Goal: Information Seeking & Learning: Find specific fact

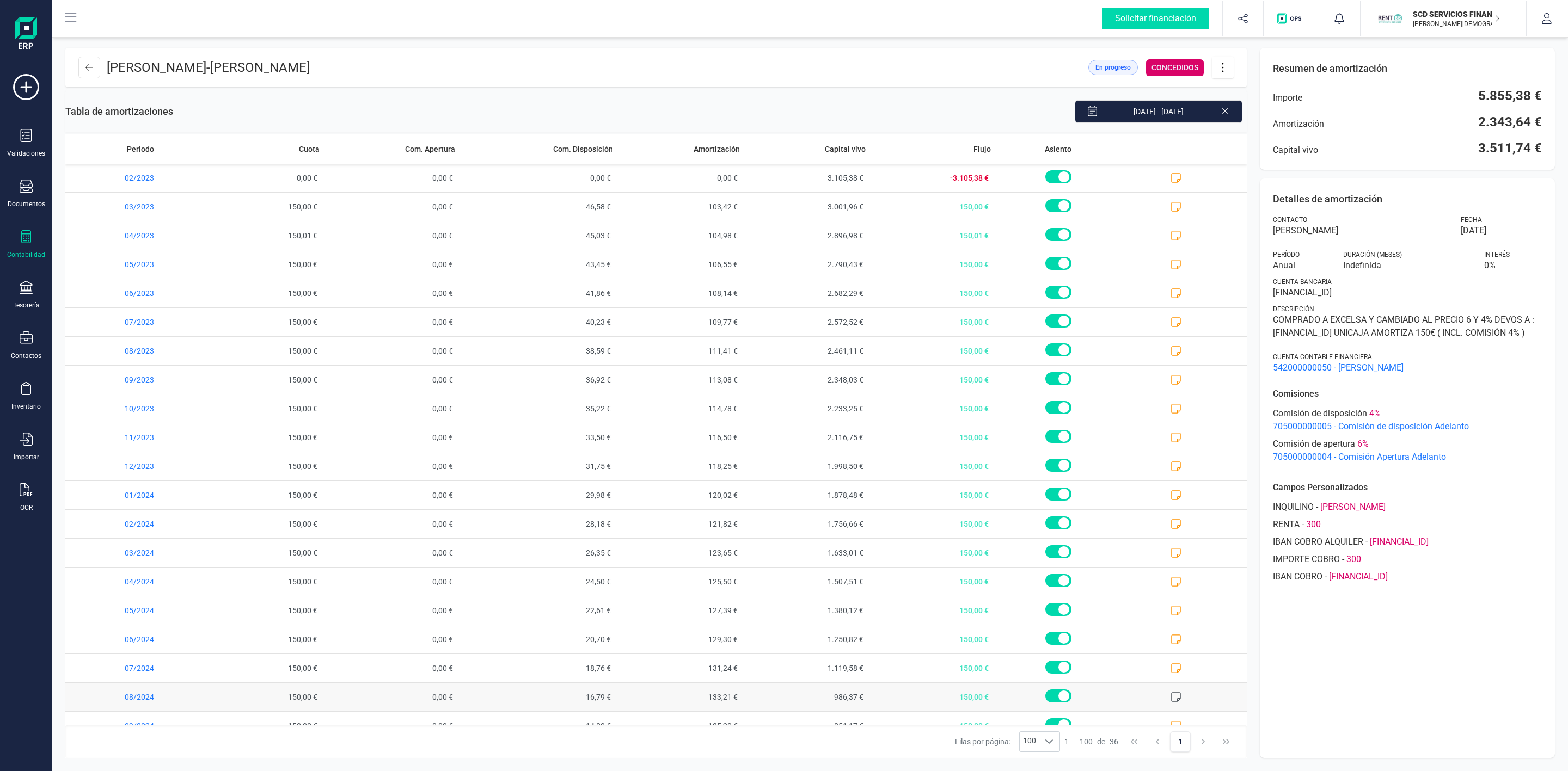
scroll to position [485, 0]
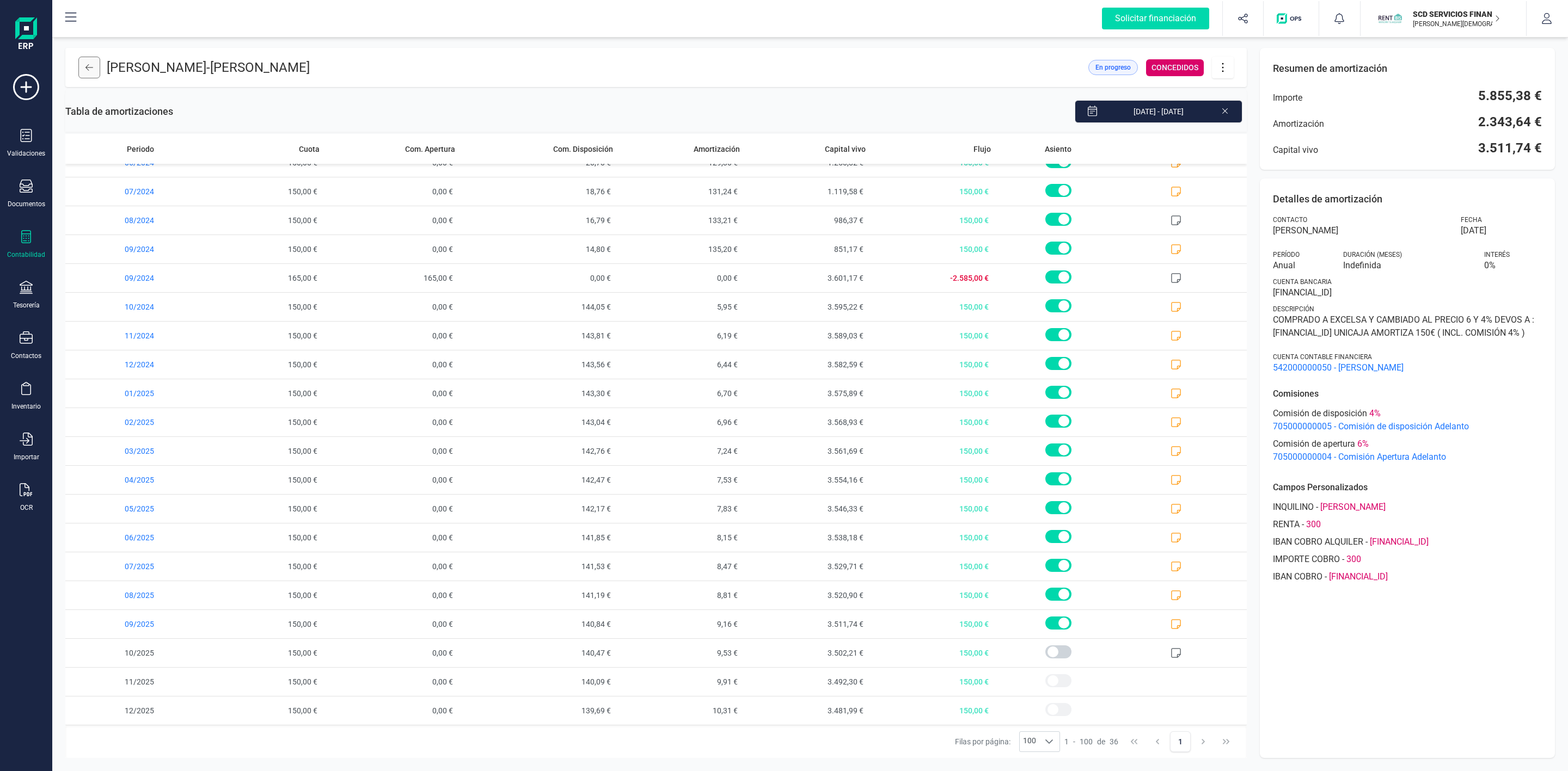
click at [88, 75] on button at bounding box center [89, 67] width 22 height 22
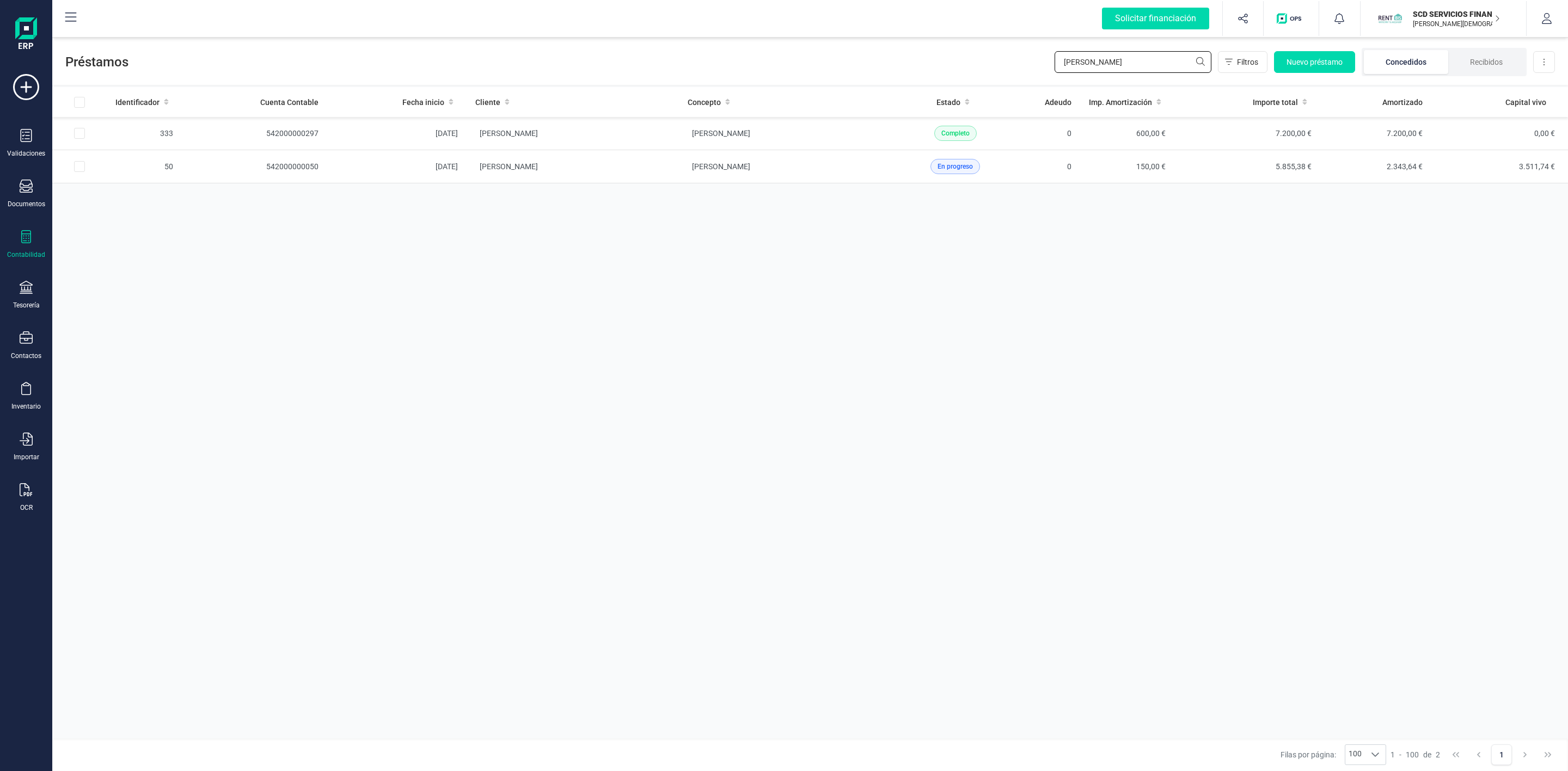
drag, startPoint x: 1113, startPoint y: 67, endPoint x: 915, endPoint y: 64, distance: 198.0
click at [934, 64] on div "Préstamos [PERSON_NAME] Nuevo préstamo Concedidos Recibidos Descargar Excel" at bounding box center [810, 60] width 1515 height 50
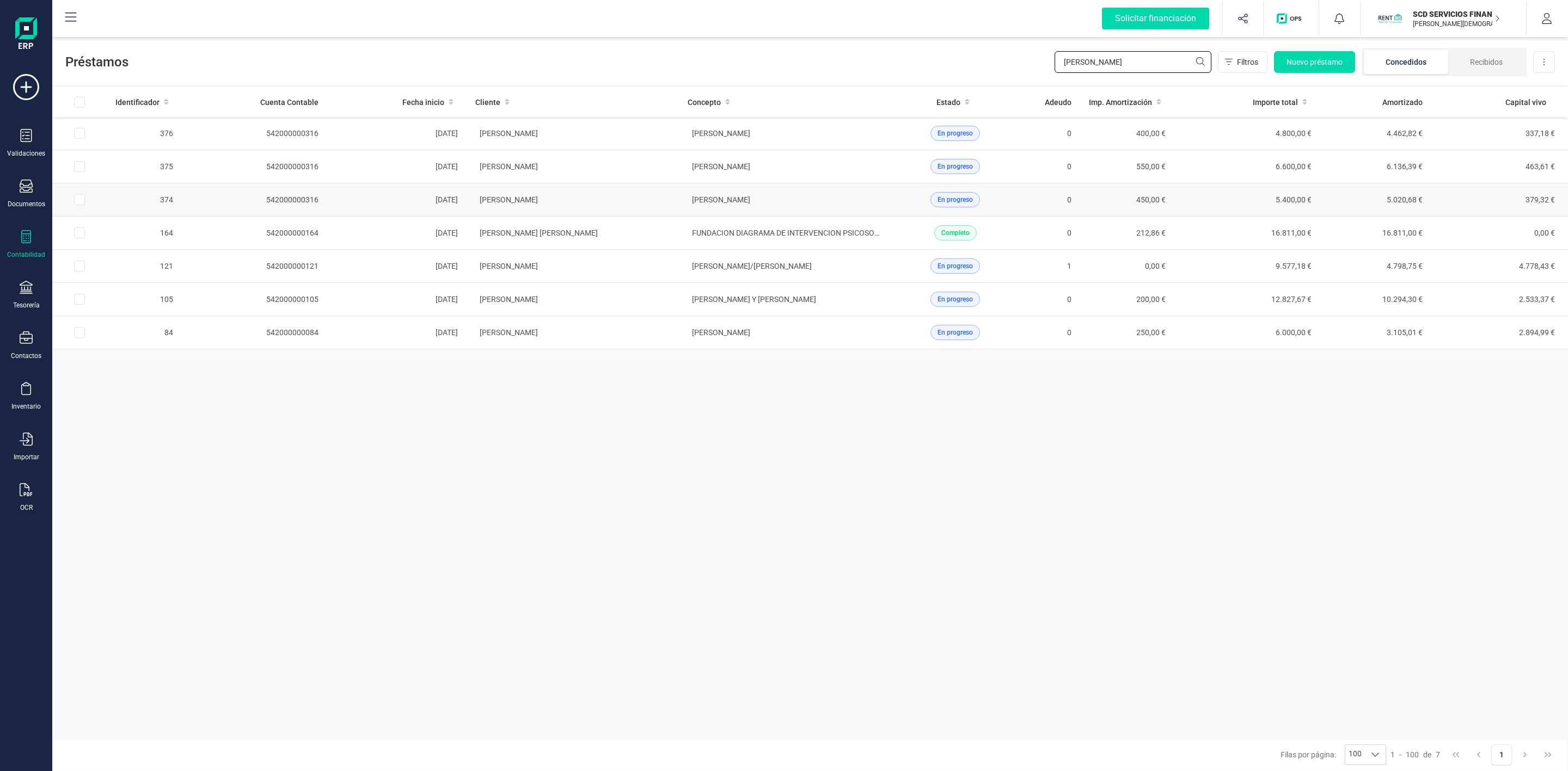
type input "[PERSON_NAME]"
click at [665, 199] on td "[PERSON_NAME]" at bounding box center [573, 199] width 213 height 33
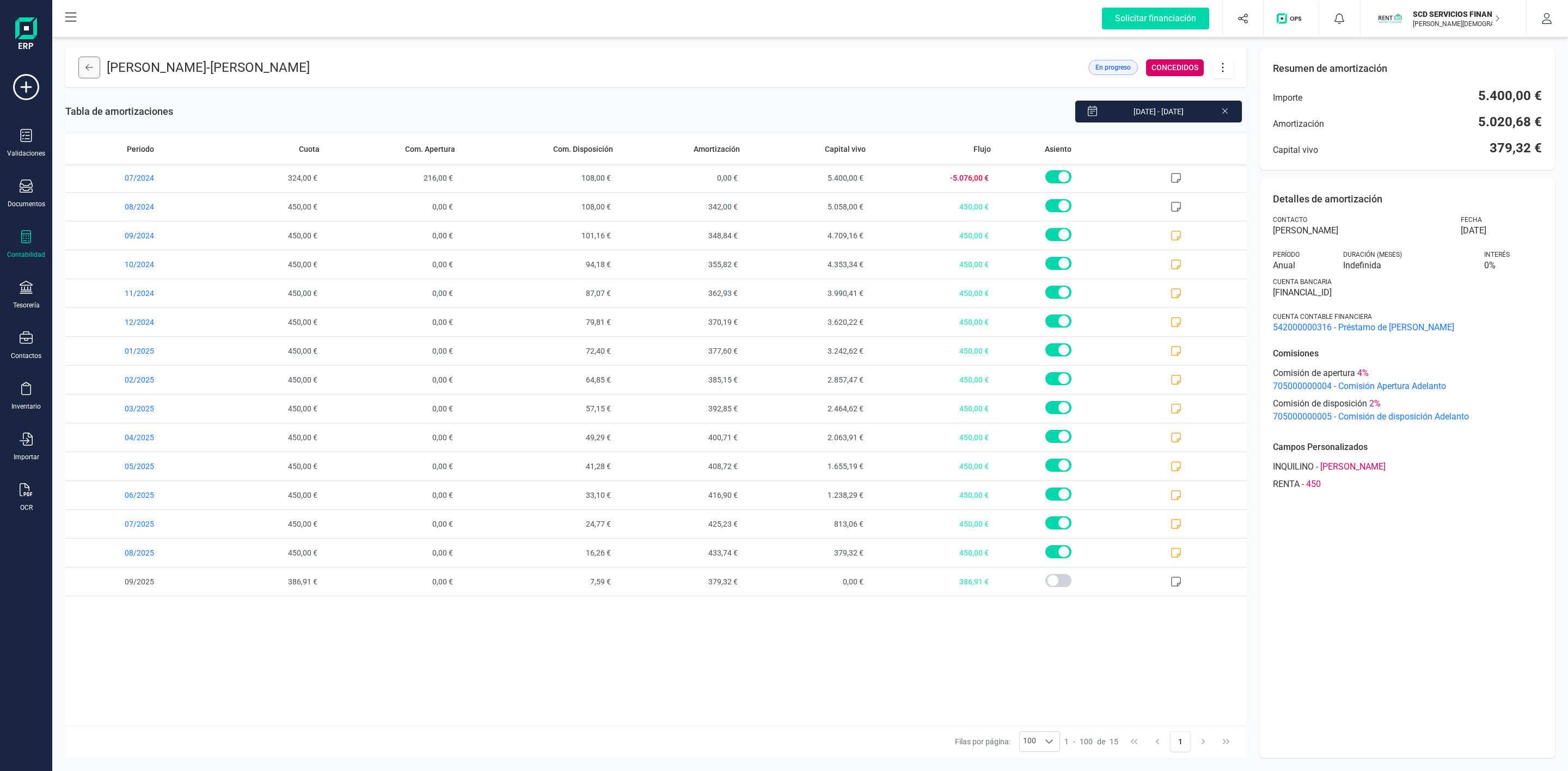
click at [84, 71] on button at bounding box center [89, 67] width 22 height 22
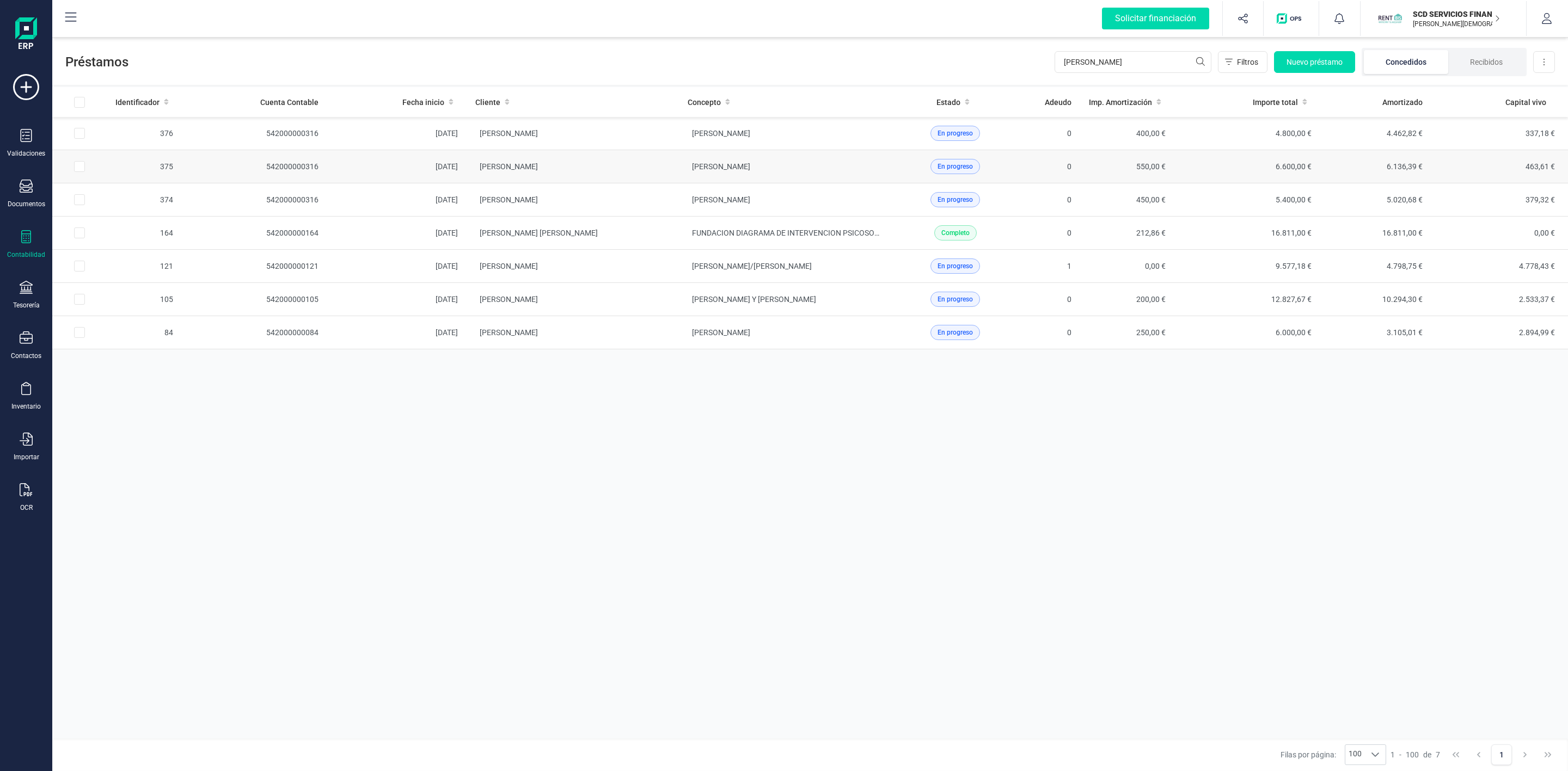
click at [605, 169] on td "[PERSON_NAME]" at bounding box center [573, 166] width 213 height 33
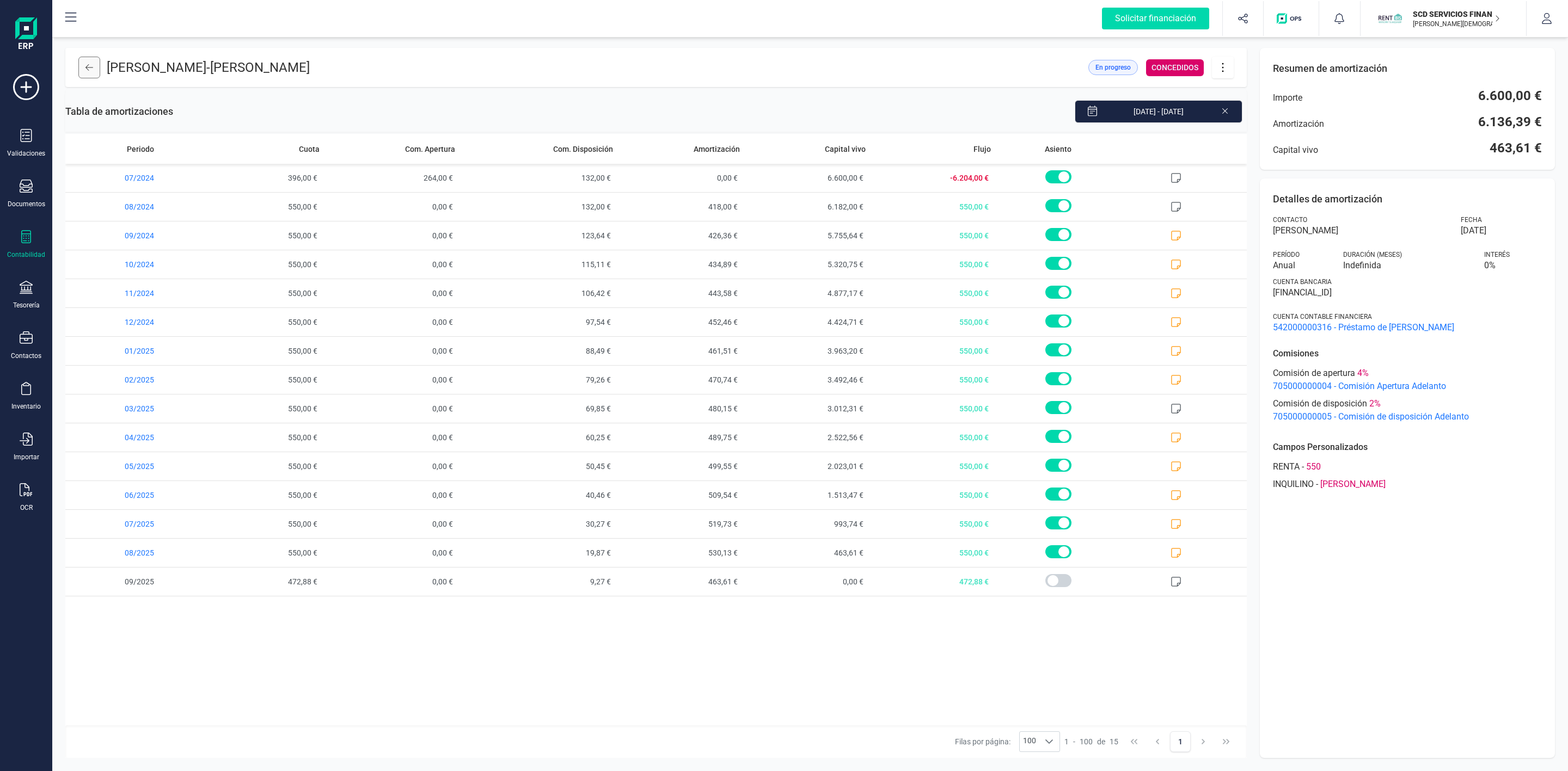
click at [83, 61] on button at bounding box center [89, 67] width 22 height 22
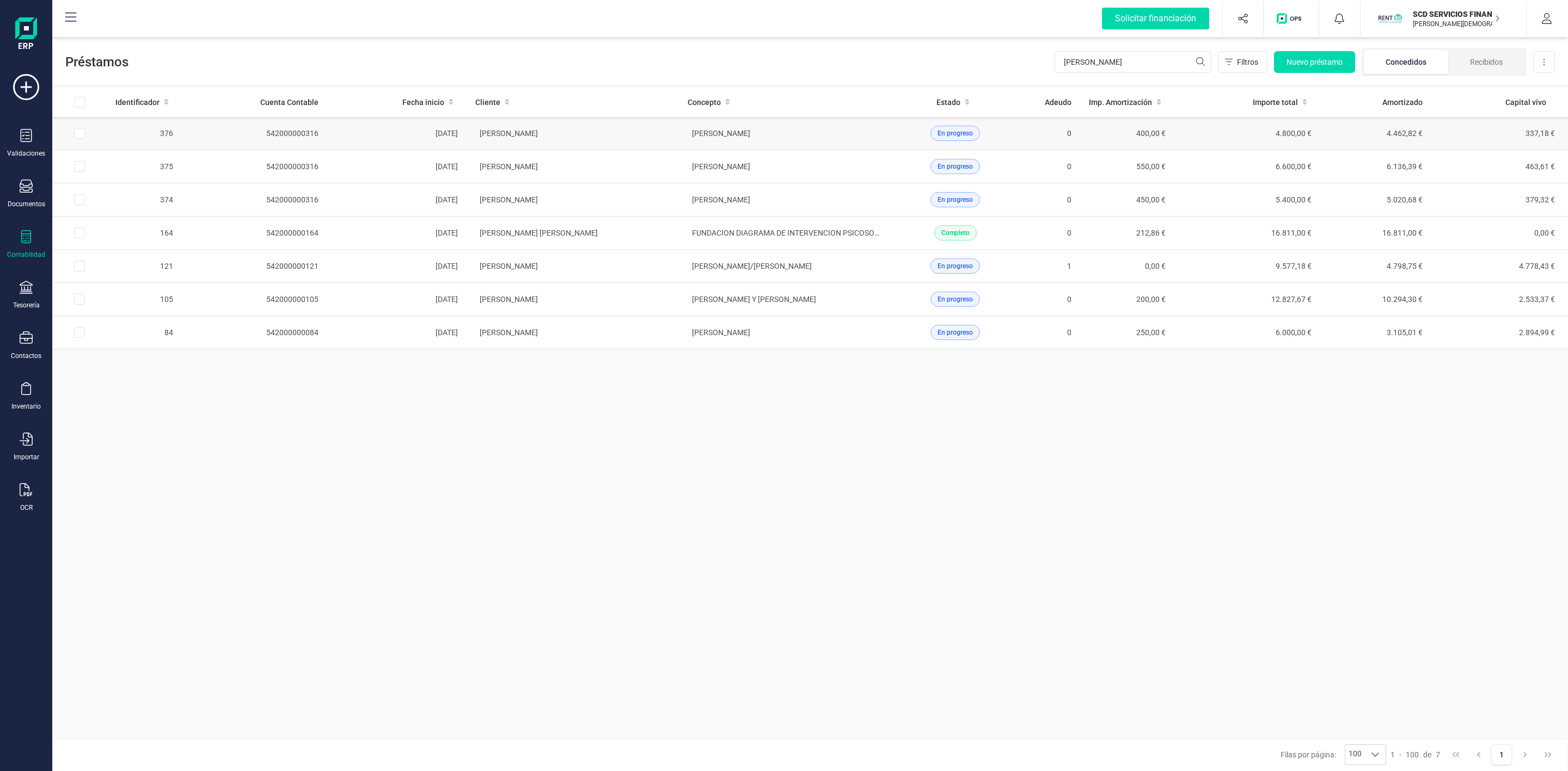
click at [651, 139] on td "[PERSON_NAME]" at bounding box center [573, 133] width 213 height 33
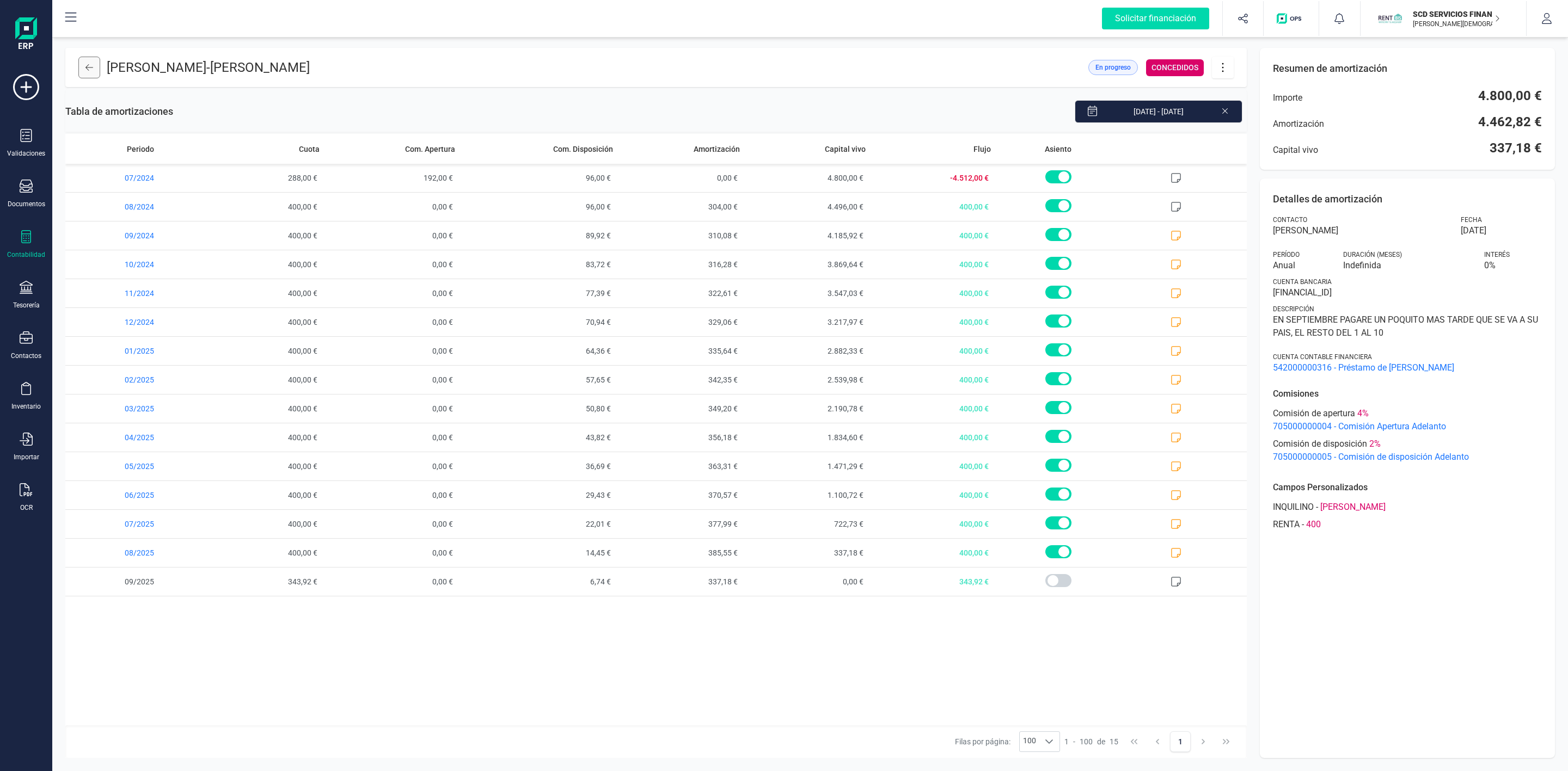
click at [91, 72] on button at bounding box center [89, 67] width 22 height 22
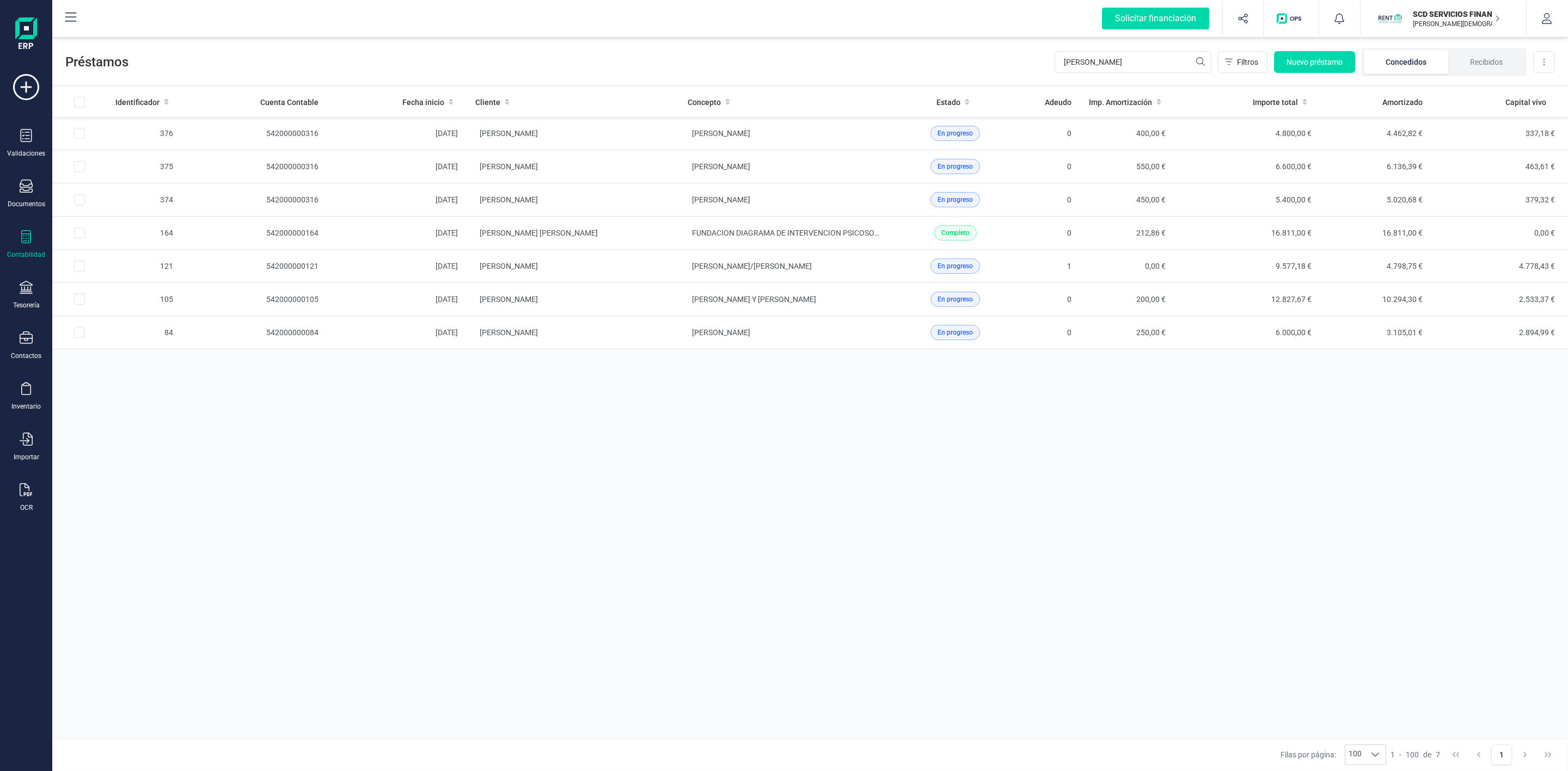
click at [41, 240] on div "Contabilidad" at bounding box center [26, 244] width 44 height 29
click at [90, 283] on span "Préstamos" at bounding box center [115, 278] width 65 height 13
drag, startPoint x: 1044, startPoint y: 67, endPoint x: 945, endPoint y: 65, distance: 99.0
click at [965, 67] on div "Préstamos [PERSON_NAME] Nuevo préstamo Concedidos Recibidos Descargar Excel" at bounding box center [810, 60] width 1515 height 50
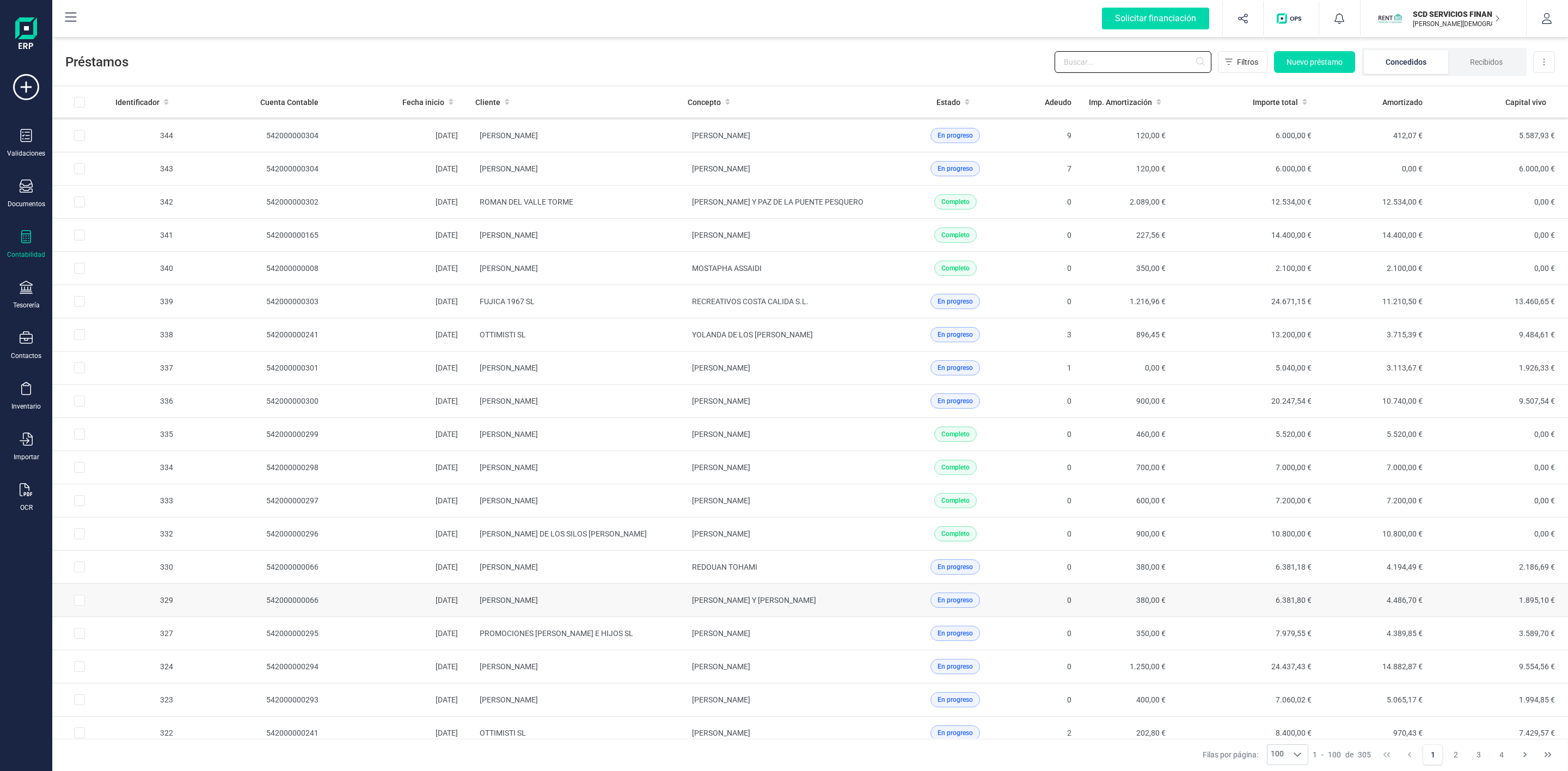
scroll to position [1469, 0]
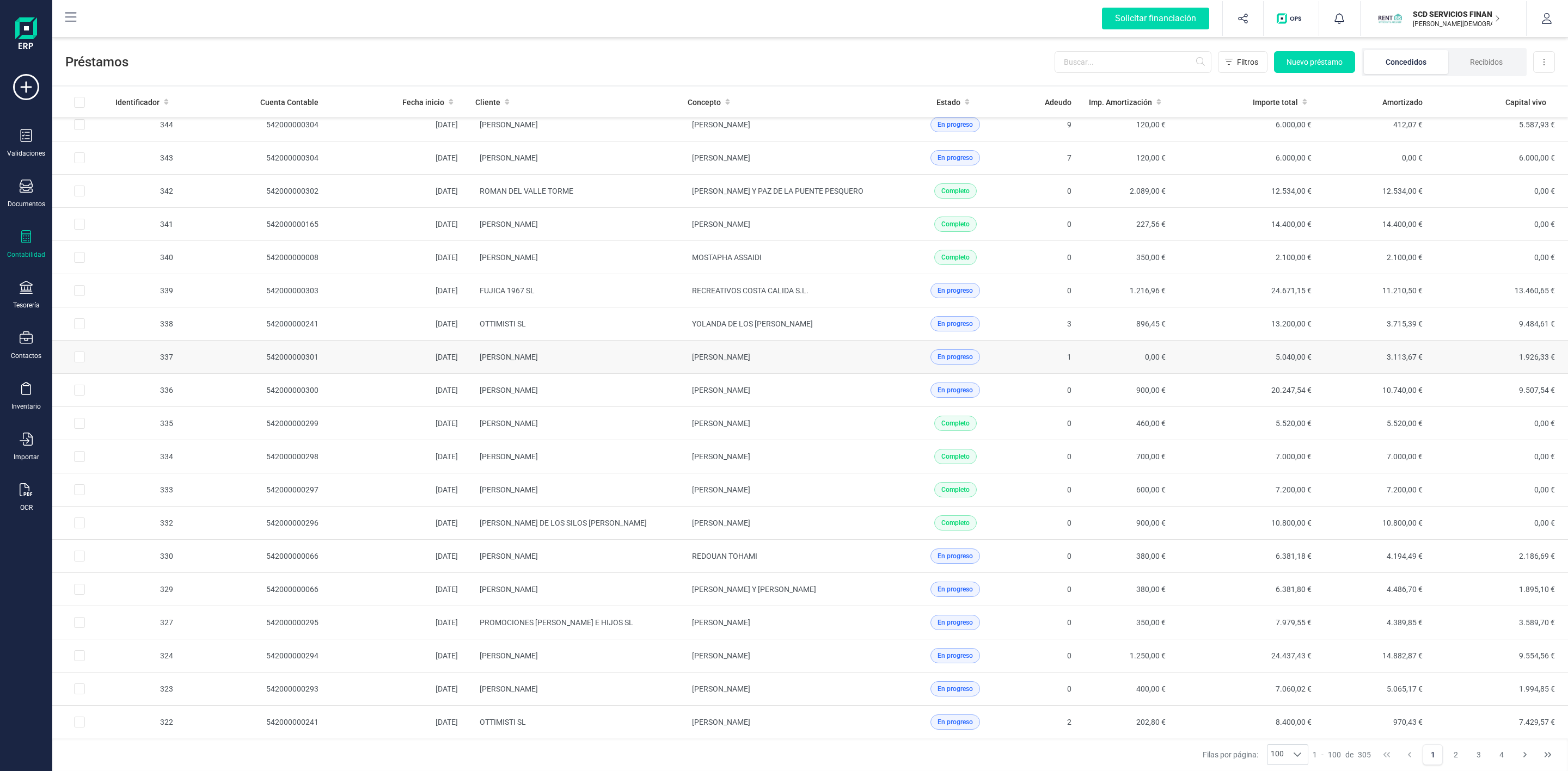
click at [651, 374] on td "[PERSON_NAME]" at bounding box center [573, 357] width 213 height 33
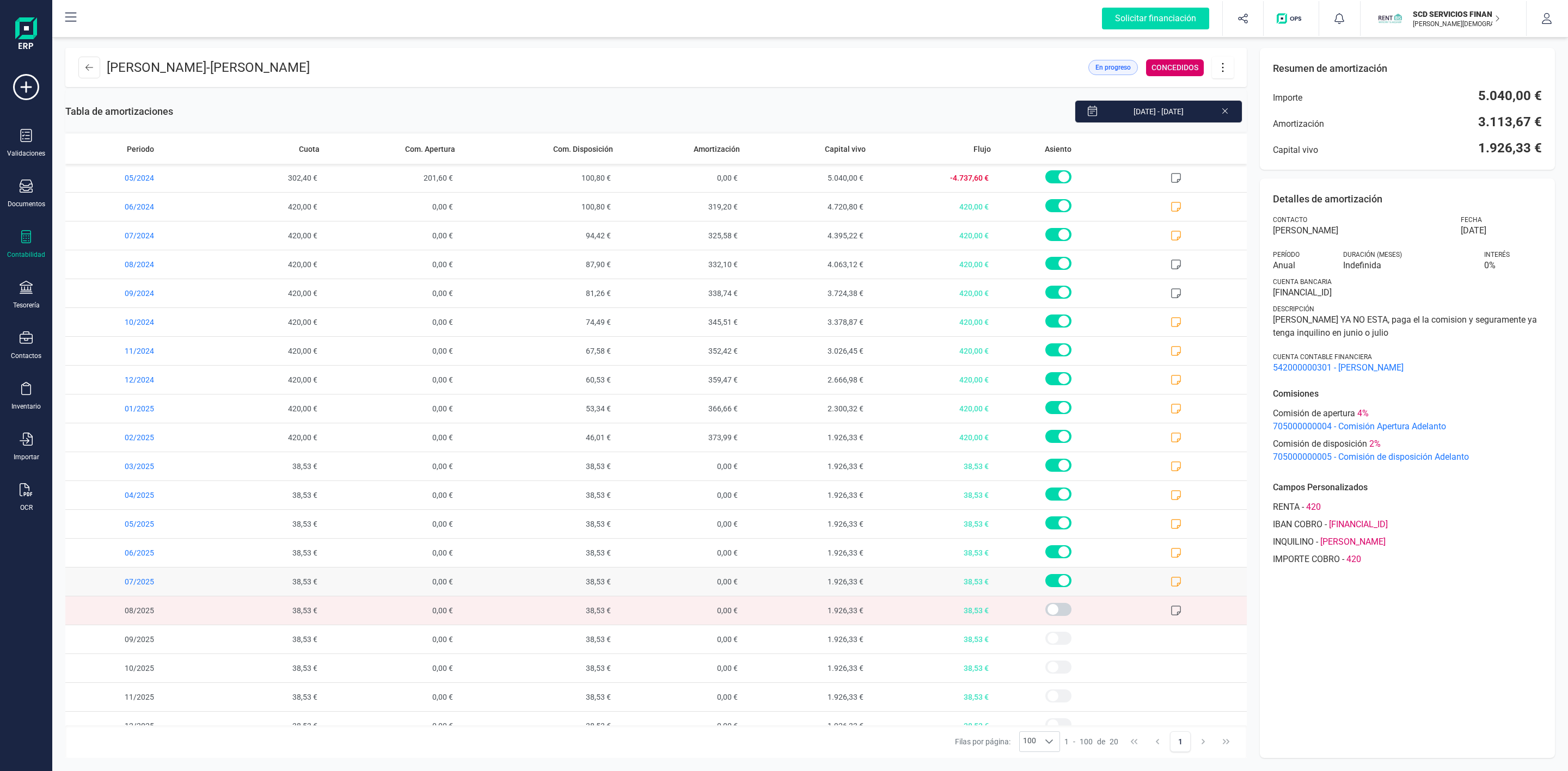
click at [1172, 583] on icon at bounding box center [1177, 582] width 10 height 10
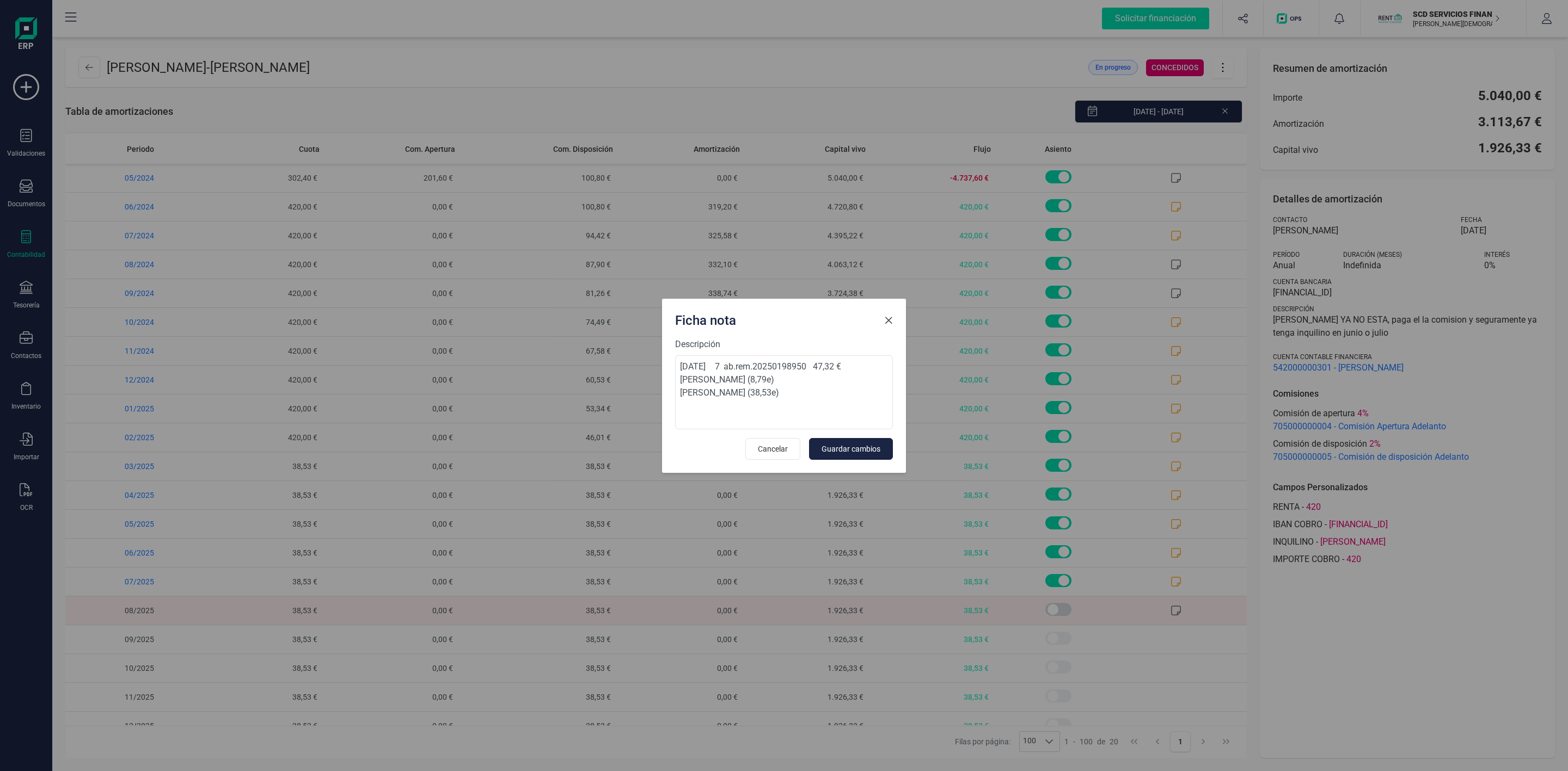
click at [882, 318] on button "Close" at bounding box center [888, 321] width 18 height 17
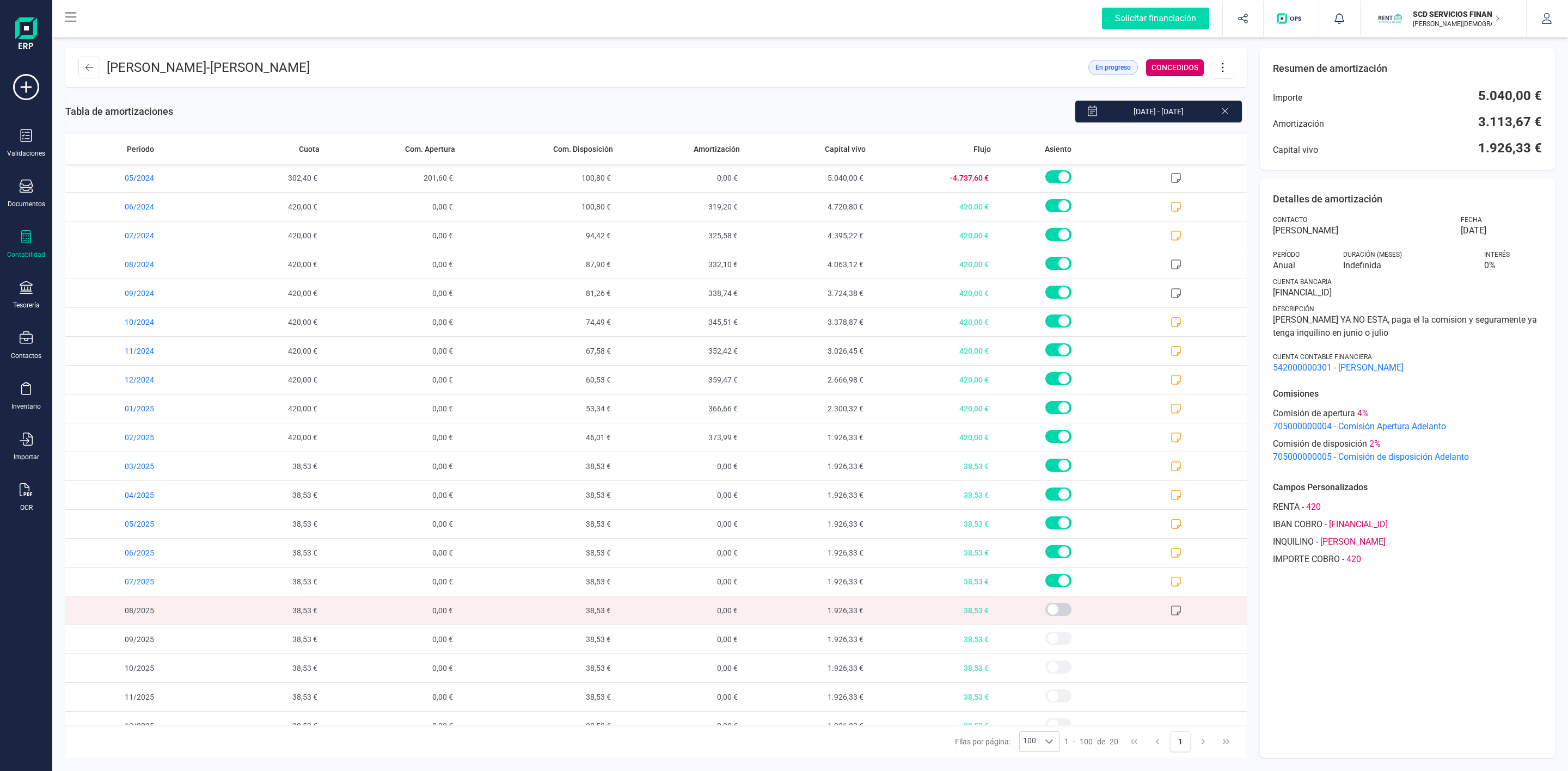
click at [239, 606] on span "38,53 €" at bounding box center [261, 610] width 126 height 28
click at [359, 609] on span "0,00 €" at bounding box center [391, 610] width 136 height 28
click at [88, 65] on icon at bounding box center [89, 67] width 8 height 6
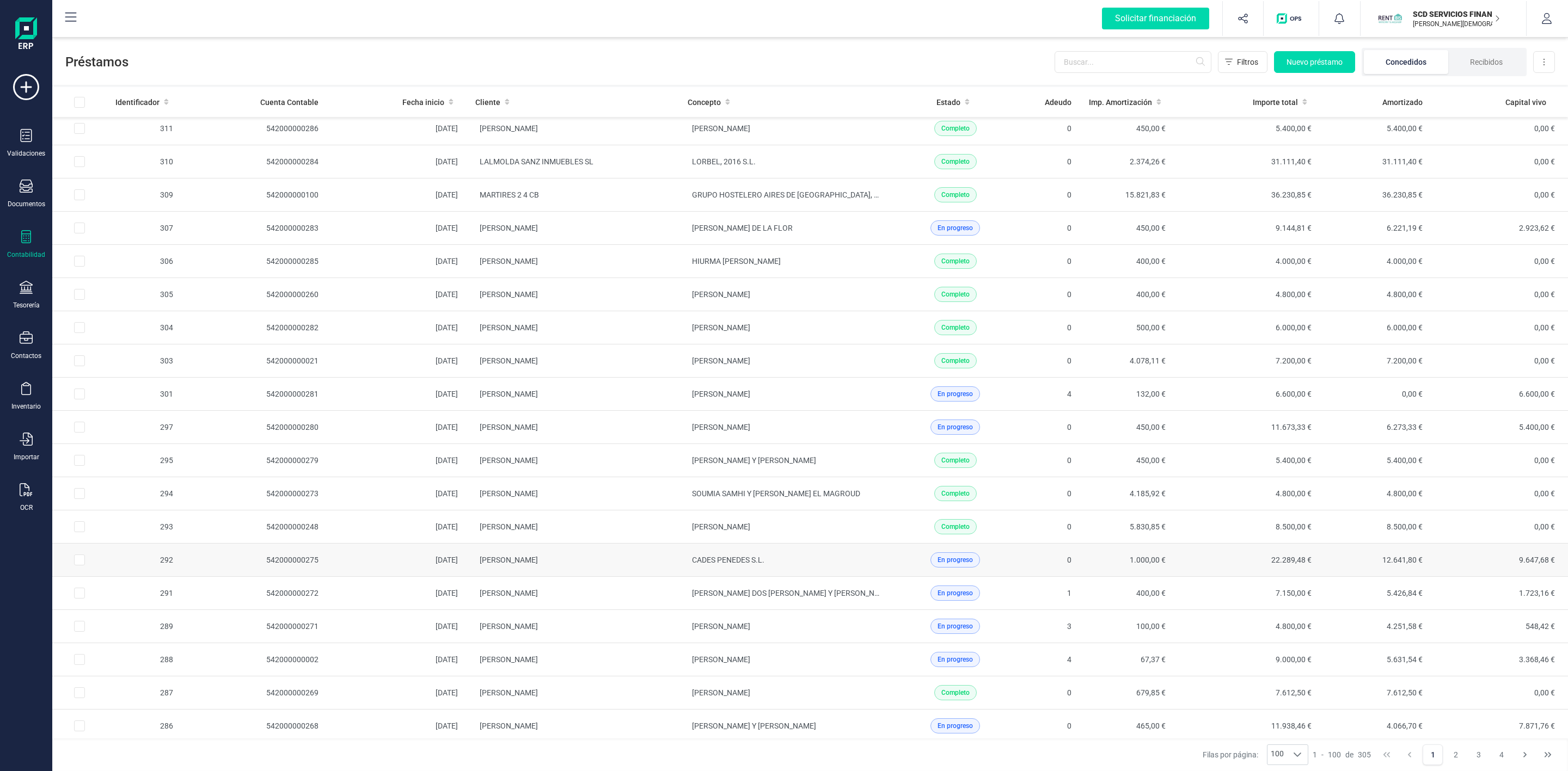
scroll to position [2367, 0]
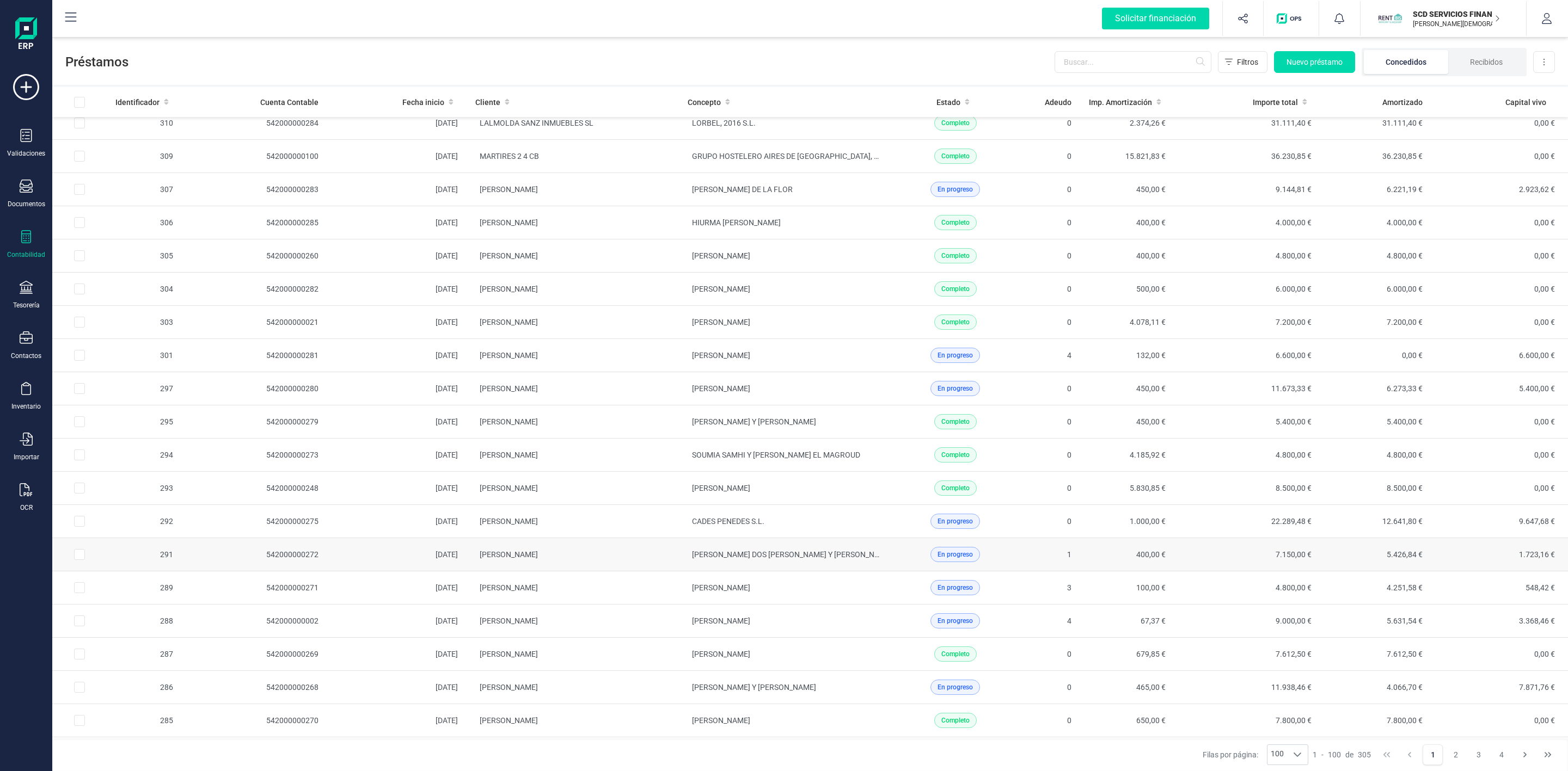
click at [642, 571] on td "[PERSON_NAME]" at bounding box center [573, 554] width 213 height 33
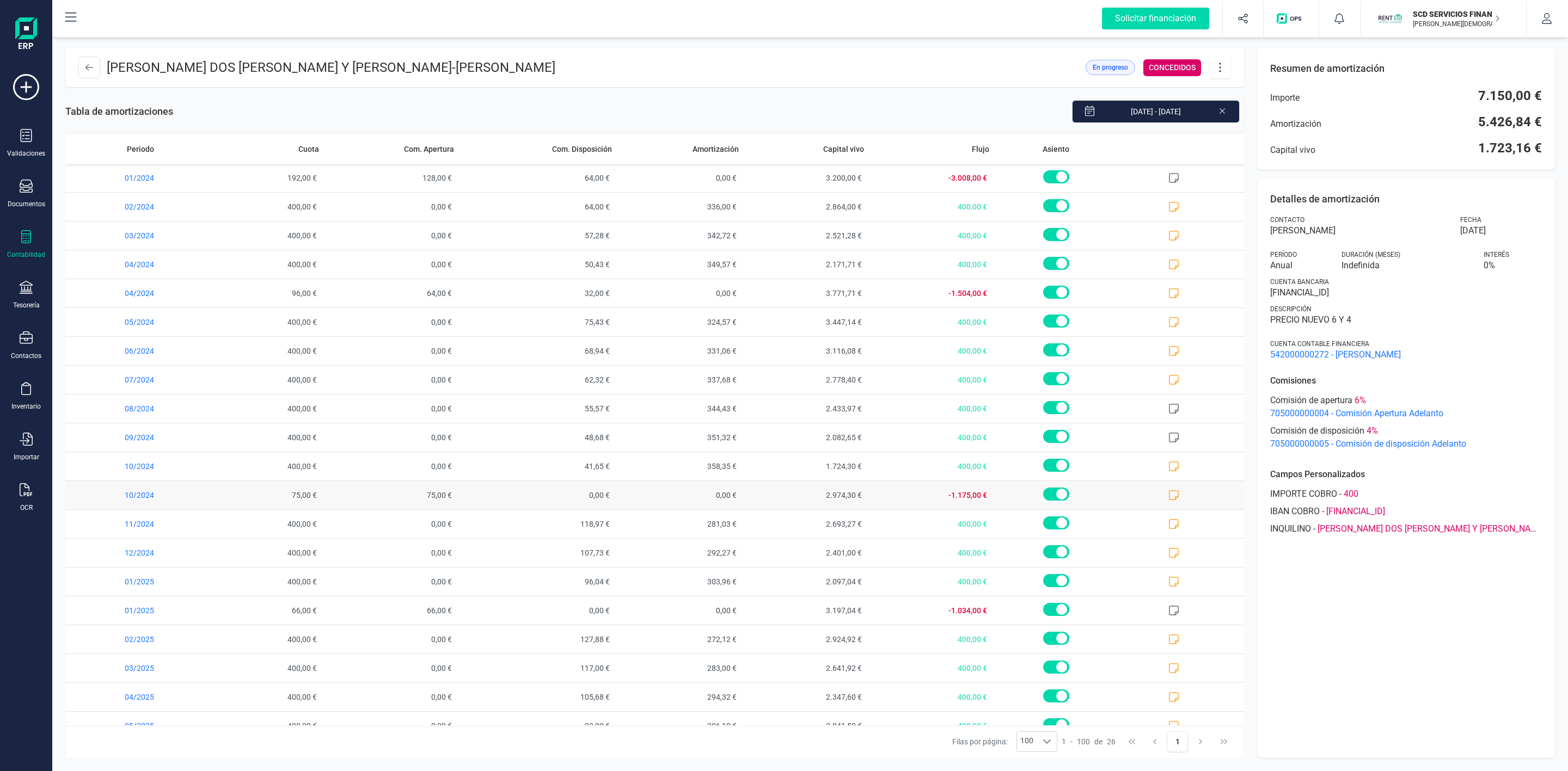
scroll to position [195, 0]
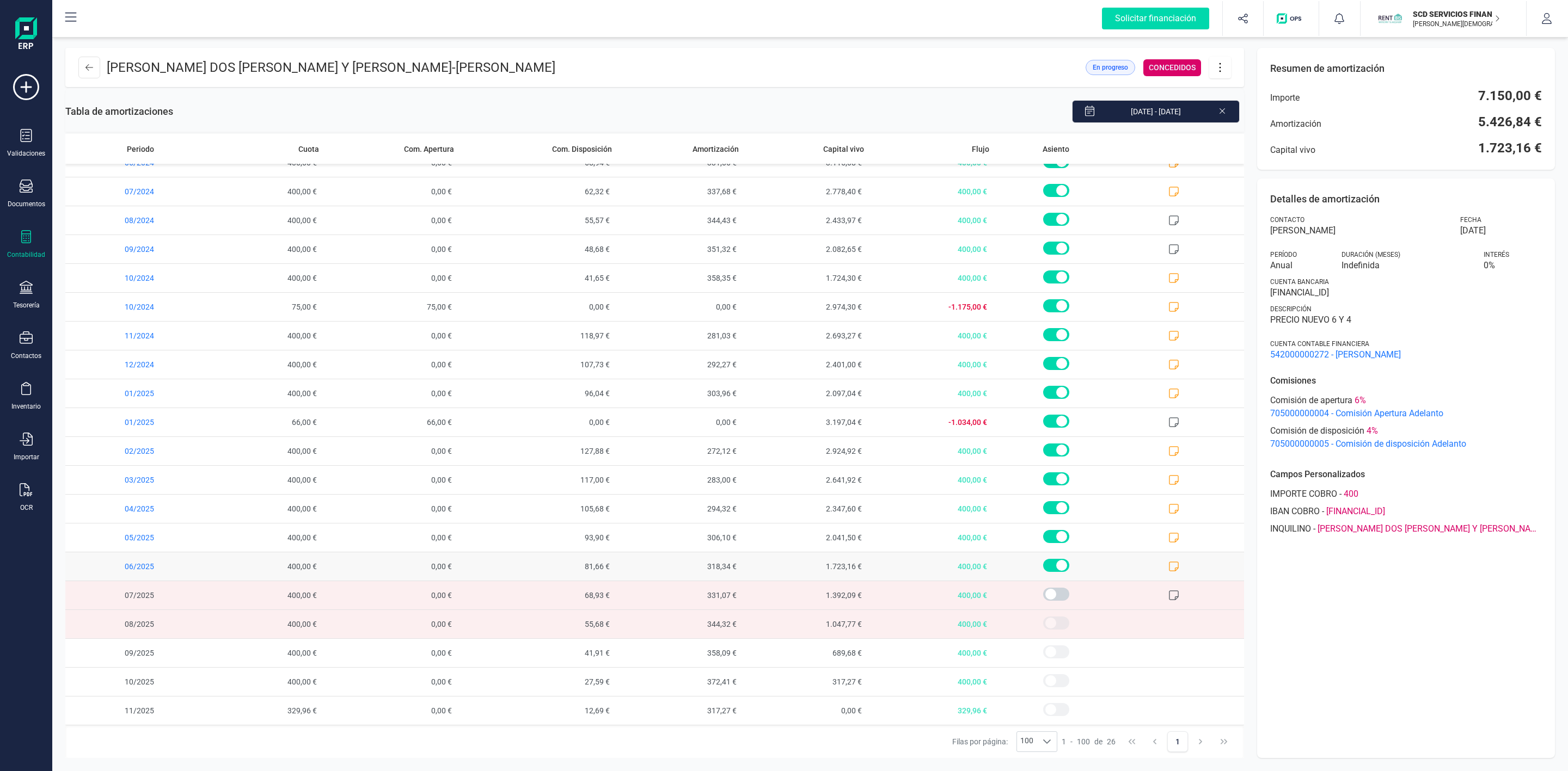
click at [1168, 563] on icon at bounding box center [1173, 566] width 11 height 11
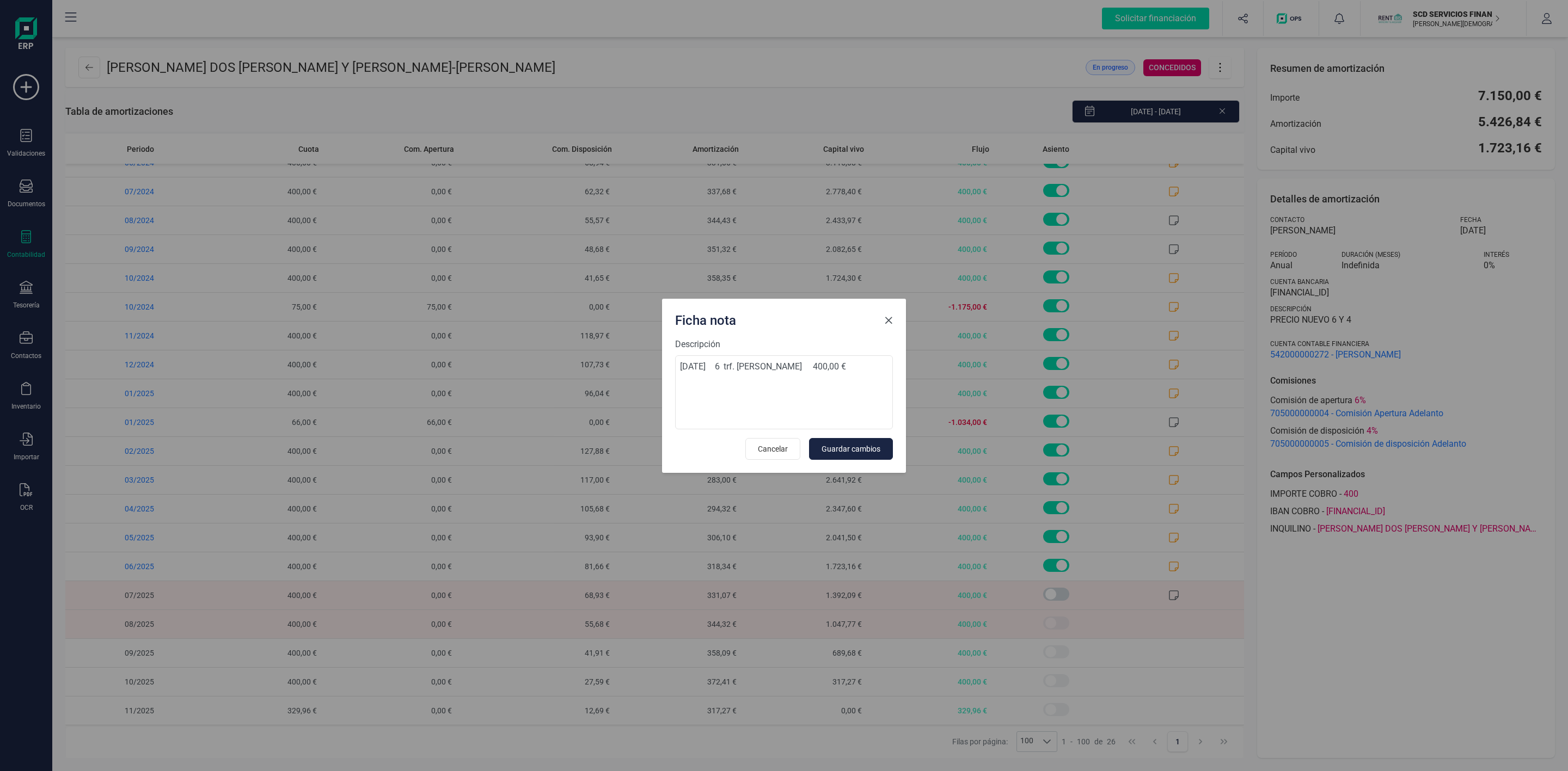
click at [889, 322] on span "Close" at bounding box center [888, 321] width 9 height 9
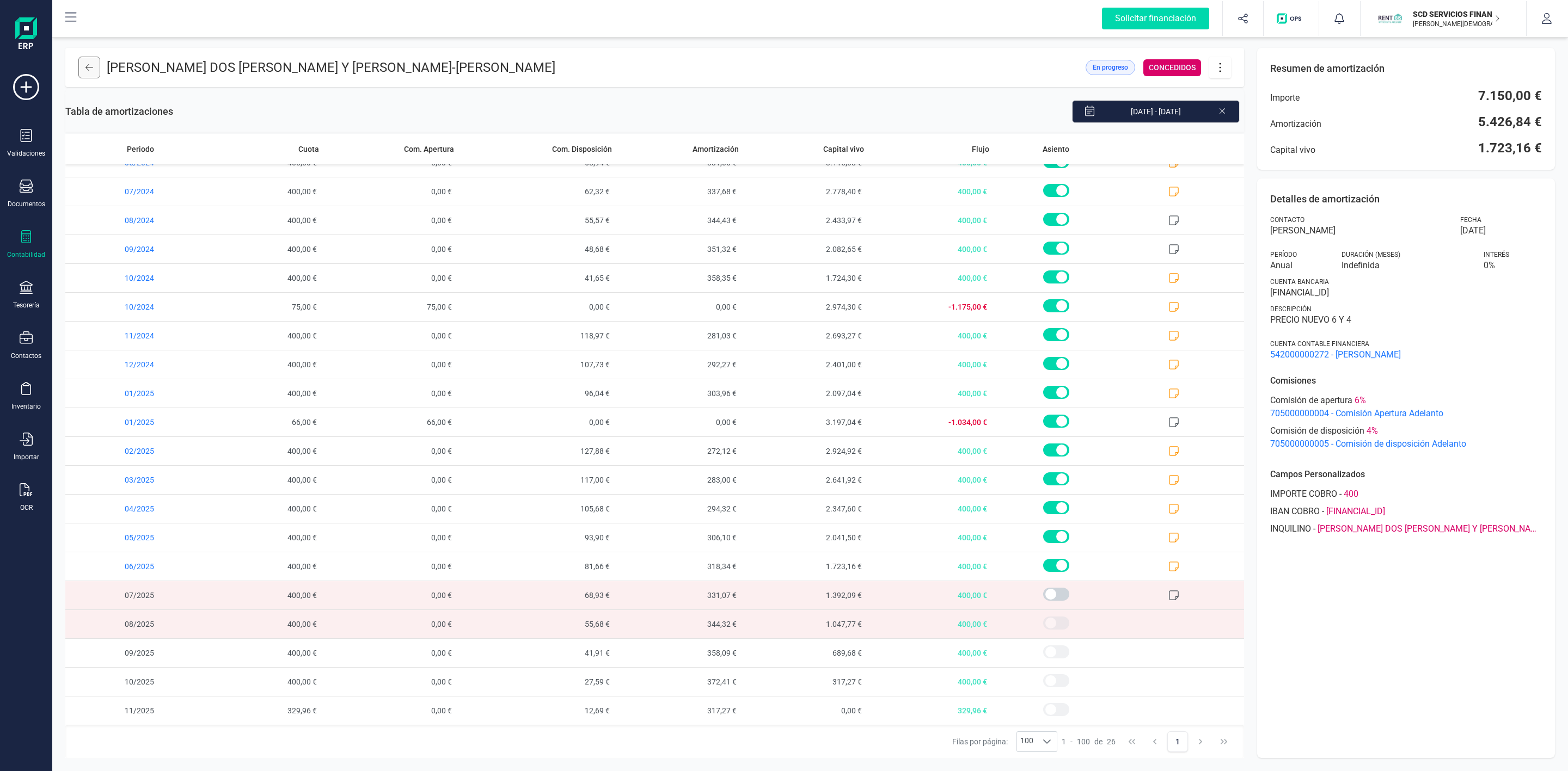
click at [86, 71] on icon at bounding box center [89, 67] width 8 height 9
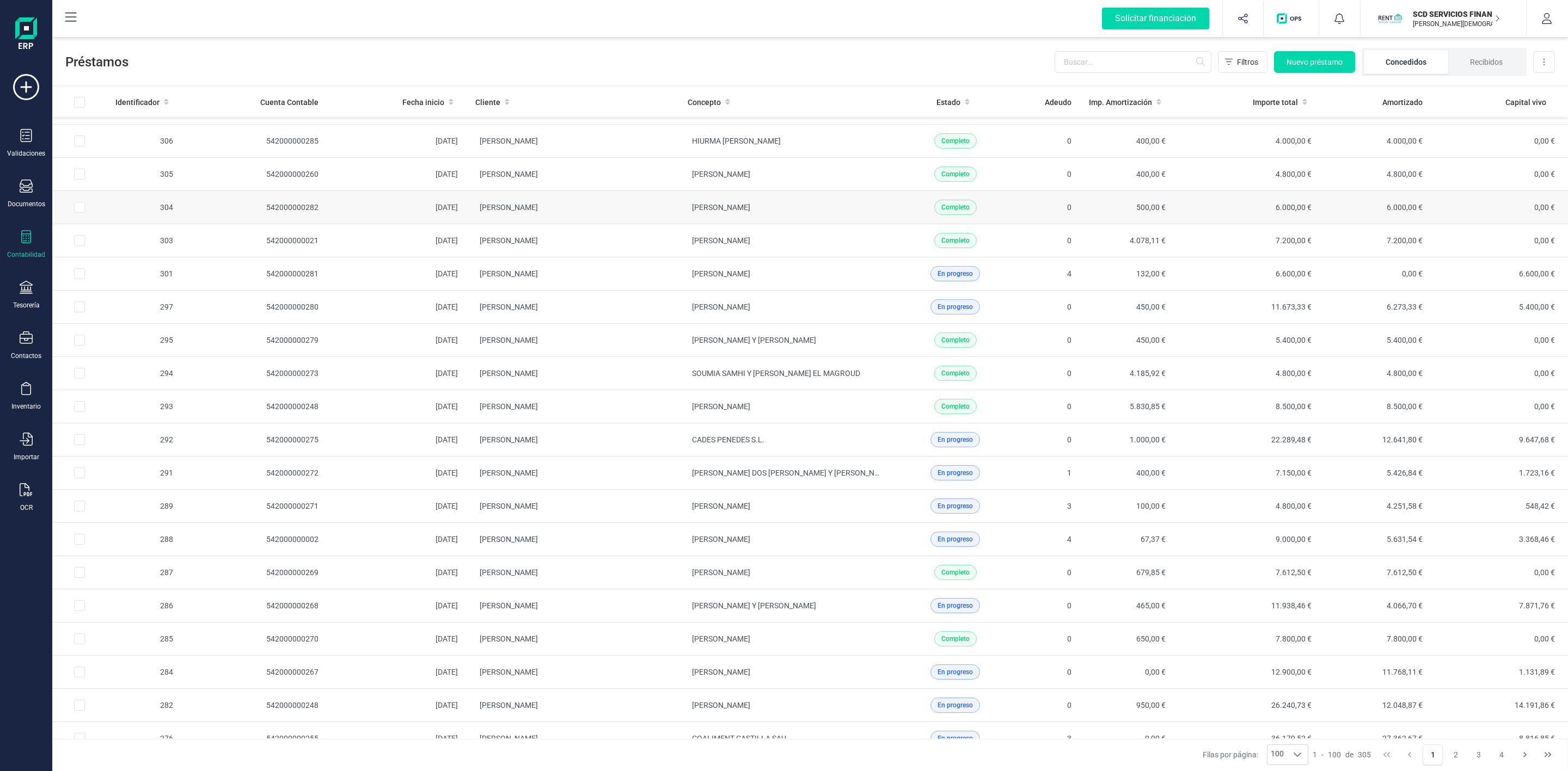
scroll to position [2775, 0]
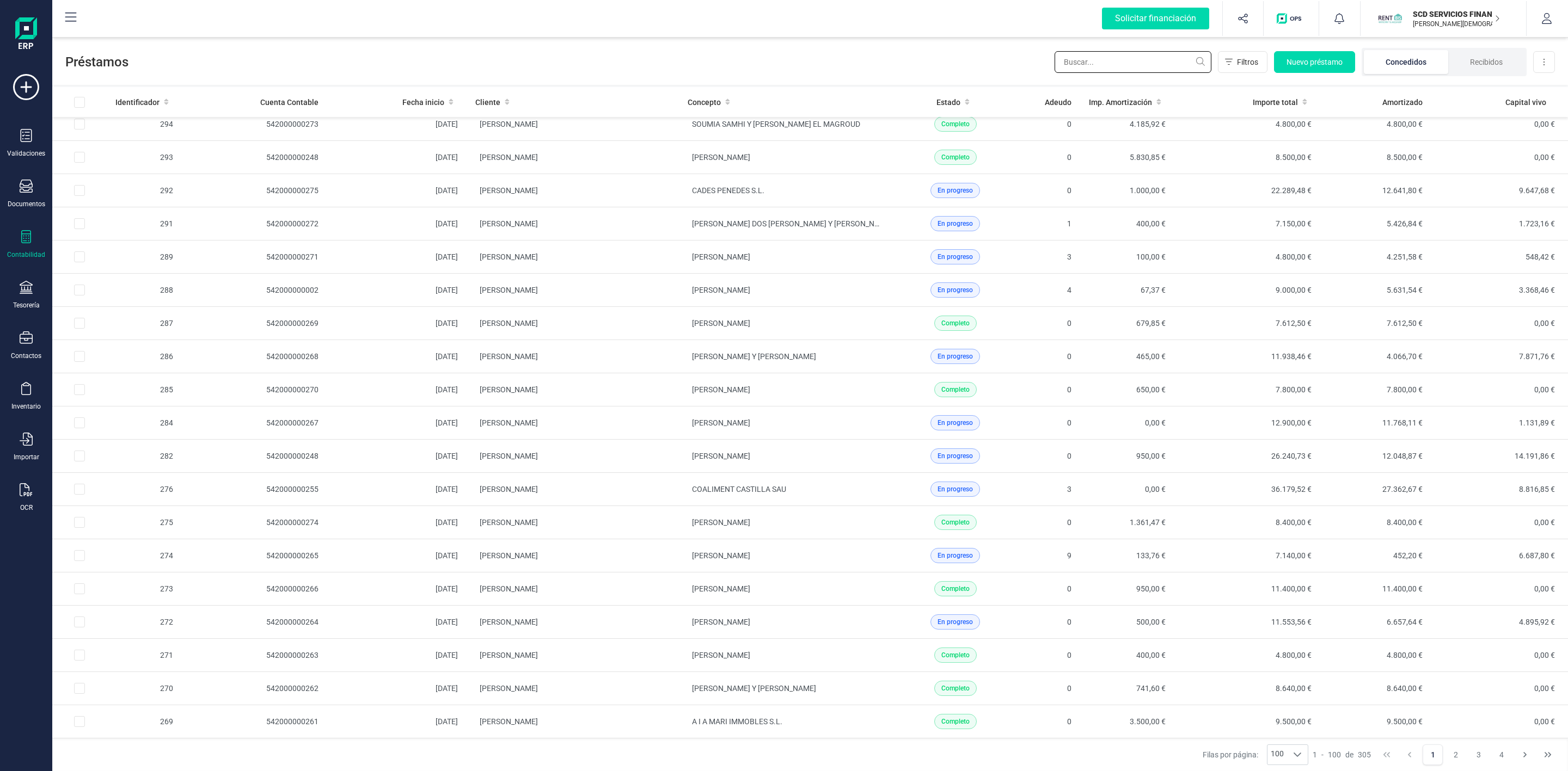
click at [1127, 64] on input "text" at bounding box center [1133, 62] width 157 height 22
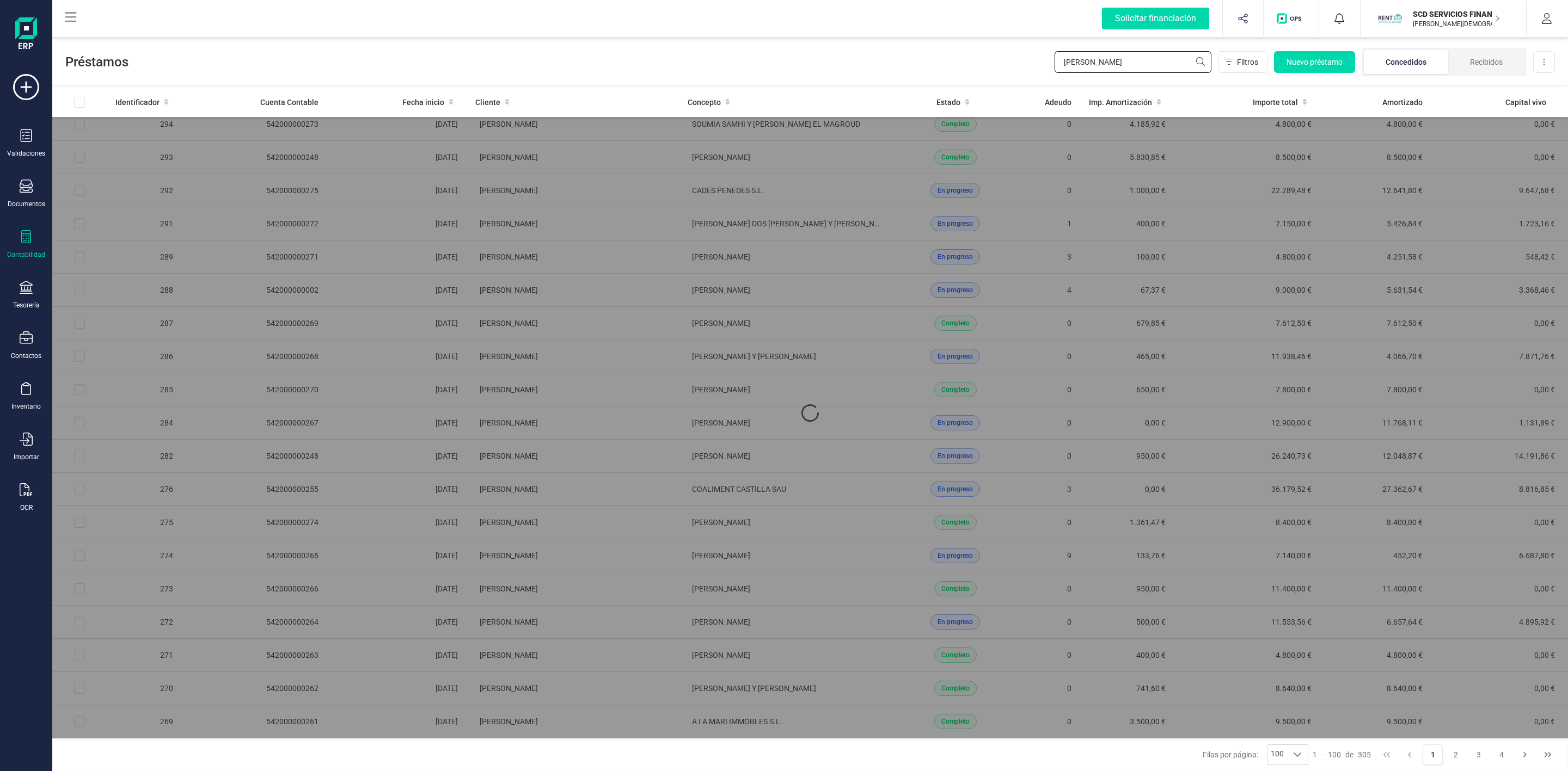
scroll to position [0, 0]
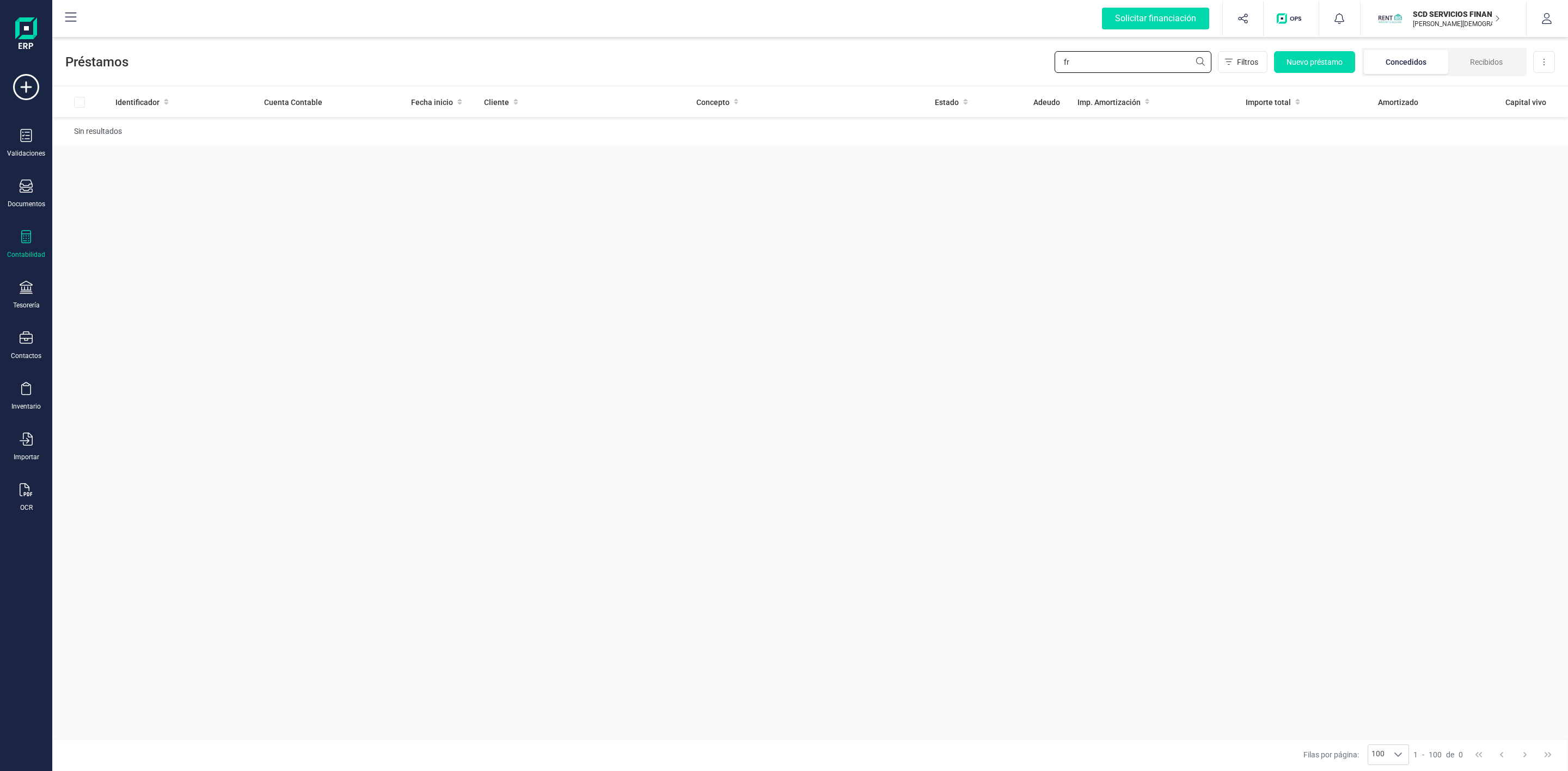
type input "f"
type input "[PERSON_NAME]"
click at [585, 144] on td "[PERSON_NAME]" at bounding box center [573, 133] width 213 height 33
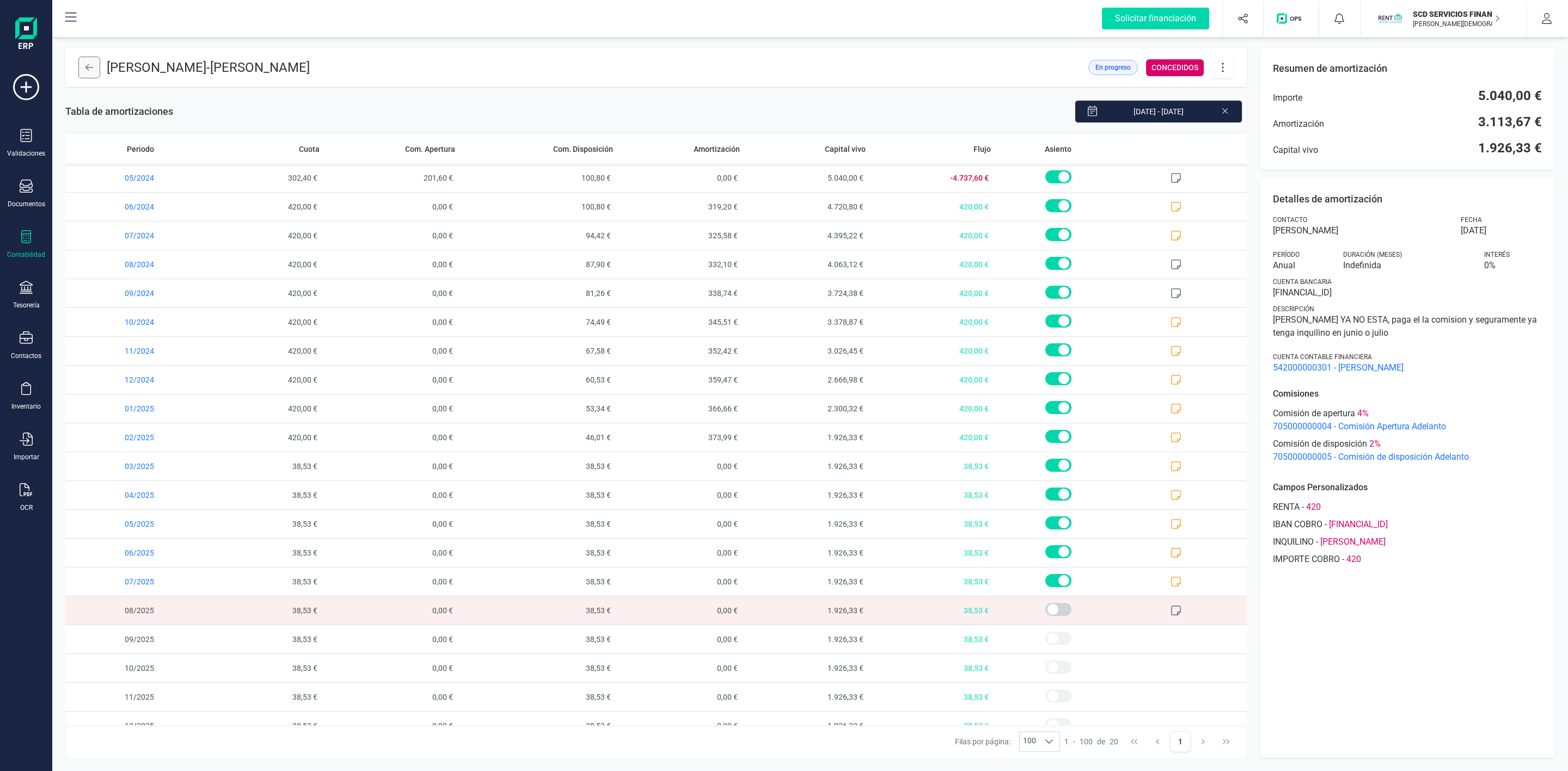
click at [99, 72] on button at bounding box center [89, 67] width 22 height 22
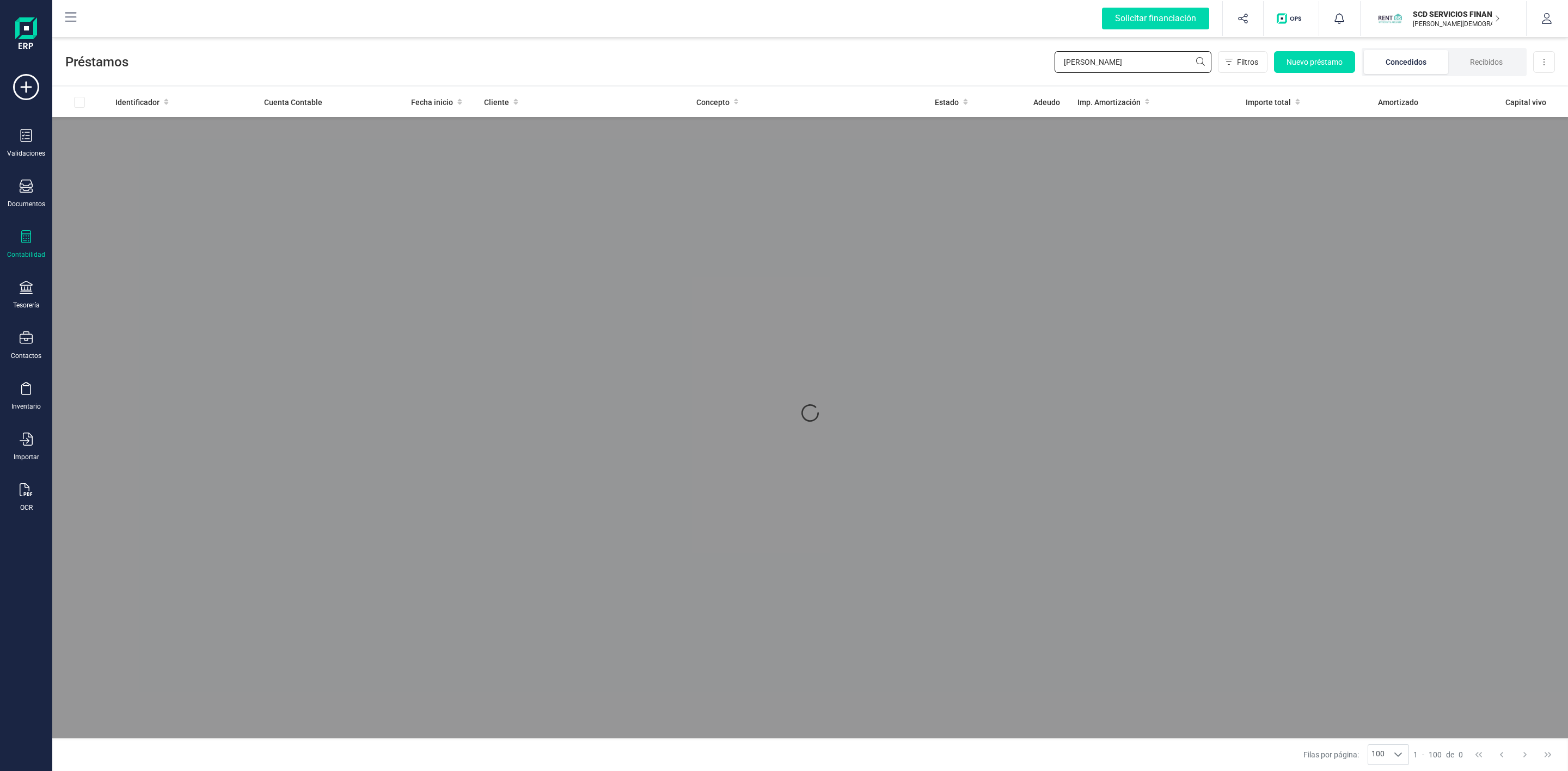
click at [875, 52] on div "Préstamos [PERSON_NAME] vera Filtros Nuevo préstamo Concedidos Recibidos Descar…" at bounding box center [810, 60] width 1515 height 50
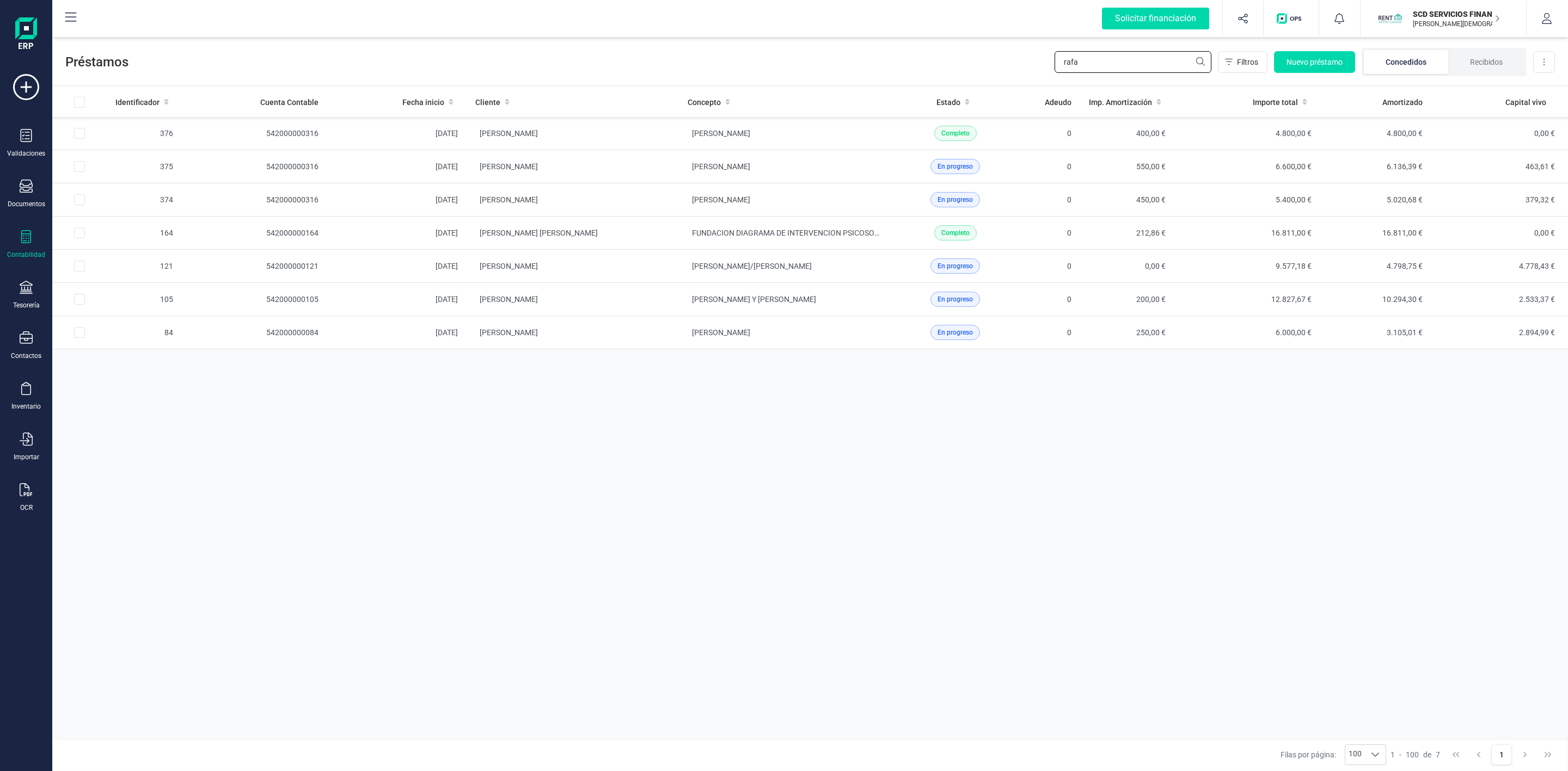
type input "rafa"
drag, startPoint x: 998, startPoint y: 77, endPoint x: 964, endPoint y: 86, distance: 35.2
click at [964, 86] on div "Préstamos rafa Filtros Nuevo préstamo Concedidos Recibidos Descargar Excel Iden…" at bounding box center [810, 403] width 1515 height 736
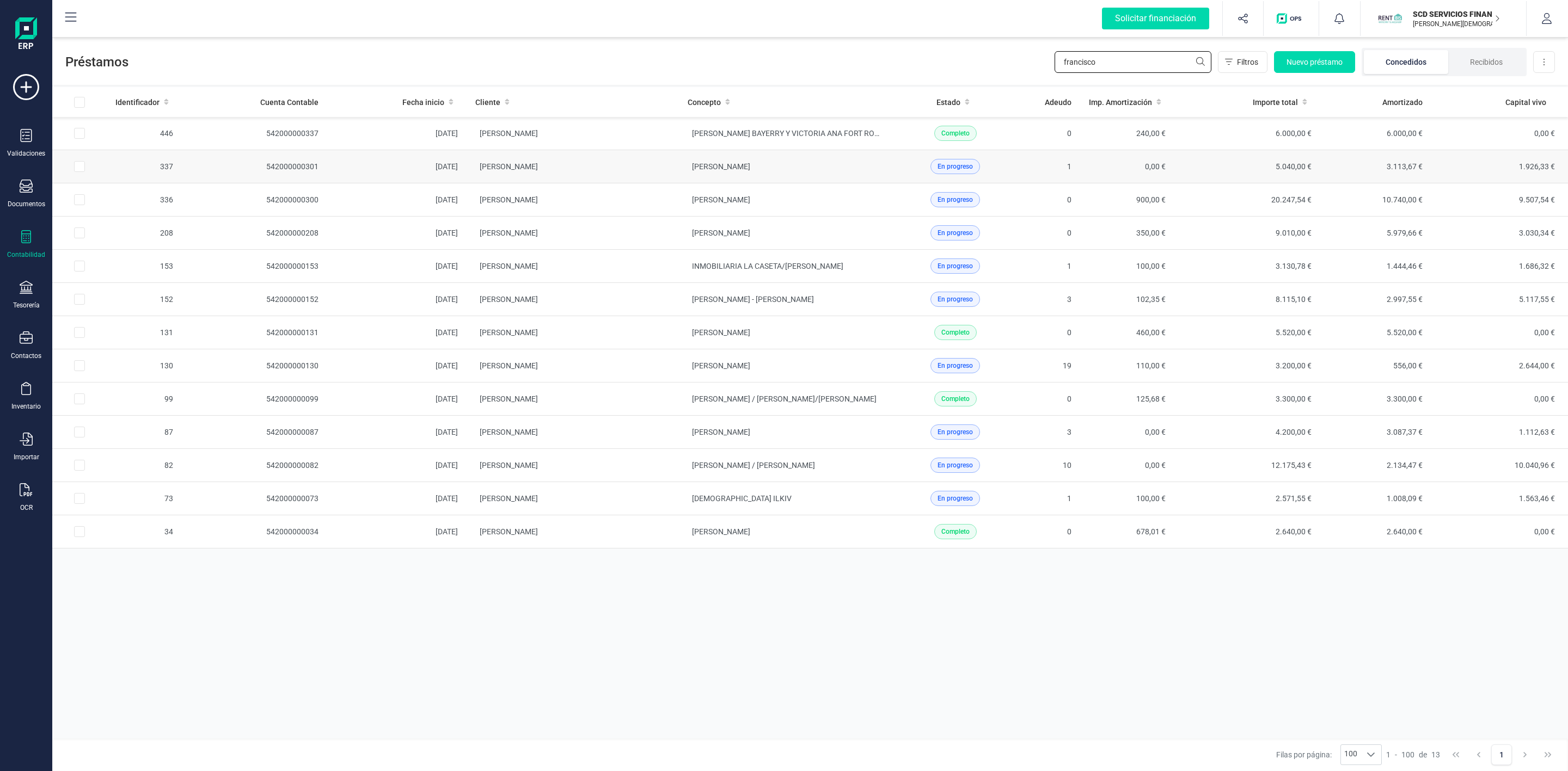
type input "francisco"
click at [688, 176] on td "[PERSON_NAME]" at bounding box center [785, 166] width 213 height 33
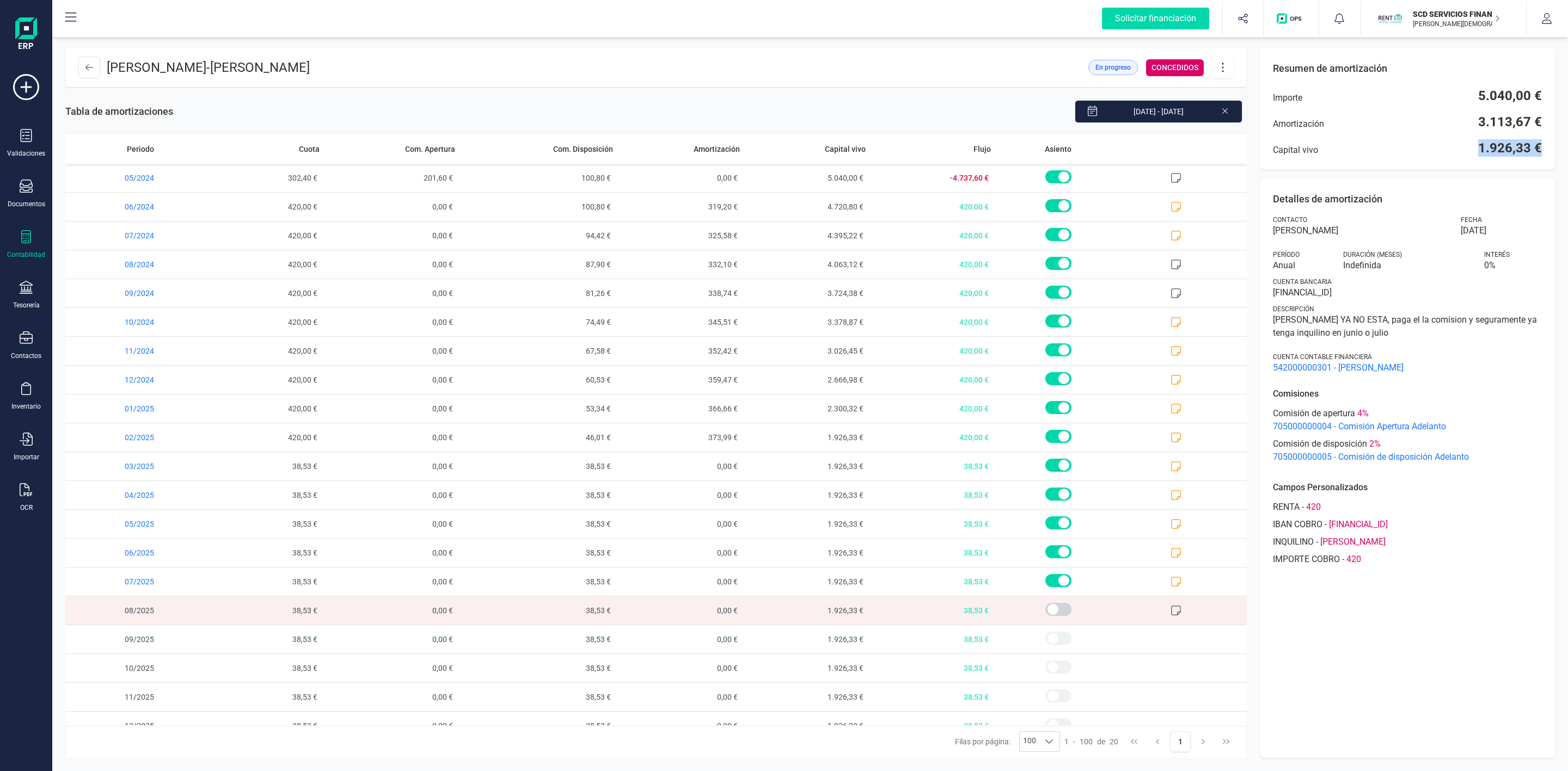
drag, startPoint x: 1476, startPoint y: 145, endPoint x: 1562, endPoint y: 147, distance: 86.0
click at [1562, 147] on div "[PERSON_NAME] - [PERSON_NAME] En progreso CONCEDIDOS Tabla de amortizaciones [D…" at bounding box center [810, 403] width 1515 height 736
copy span "1.926,33 €"
